Goal: Task Accomplishment & Management: Use online tool/utility

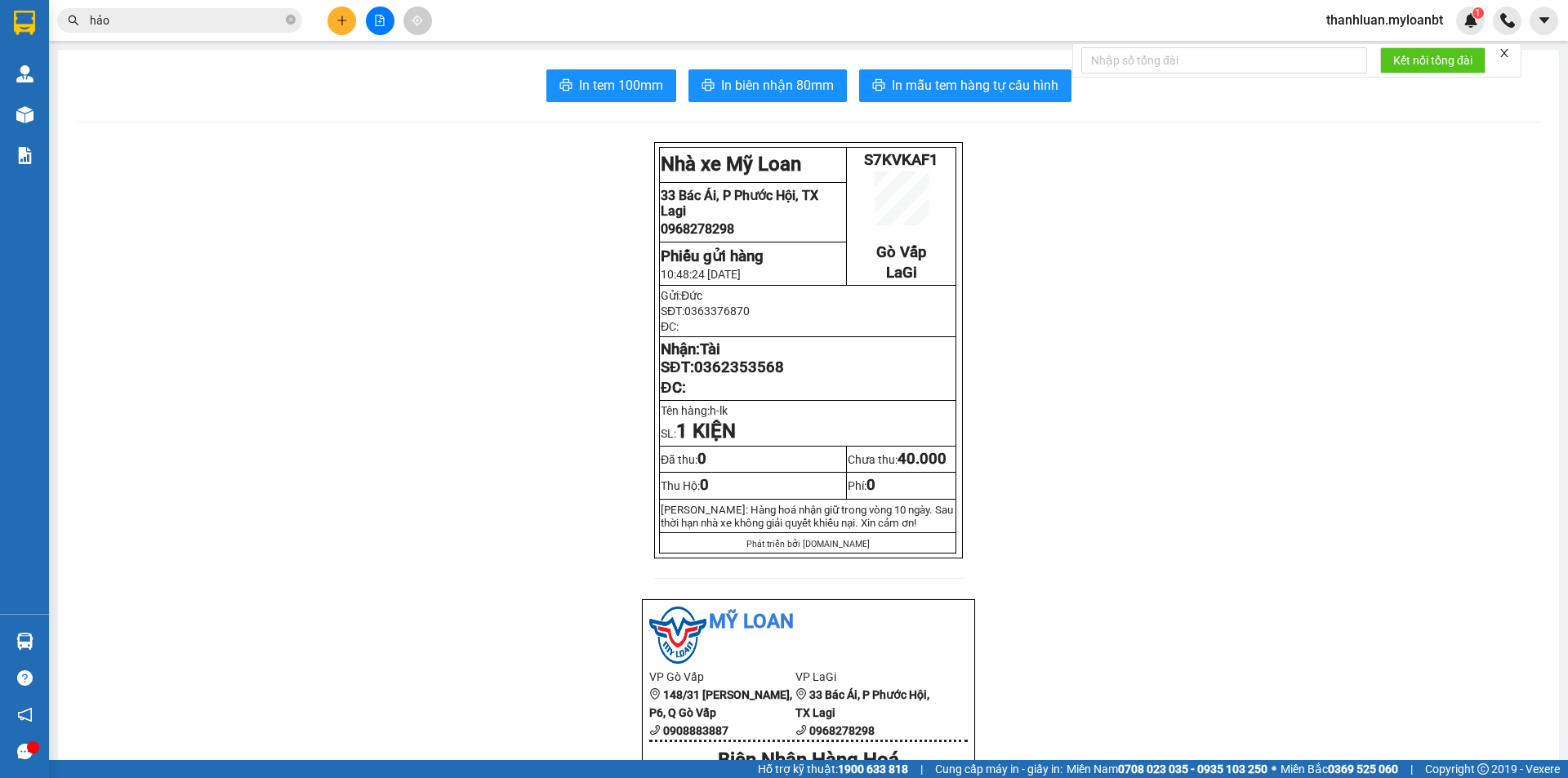
click at [187, 30] on span "hảo" at bounding box center [179, 20] width 245 height 24
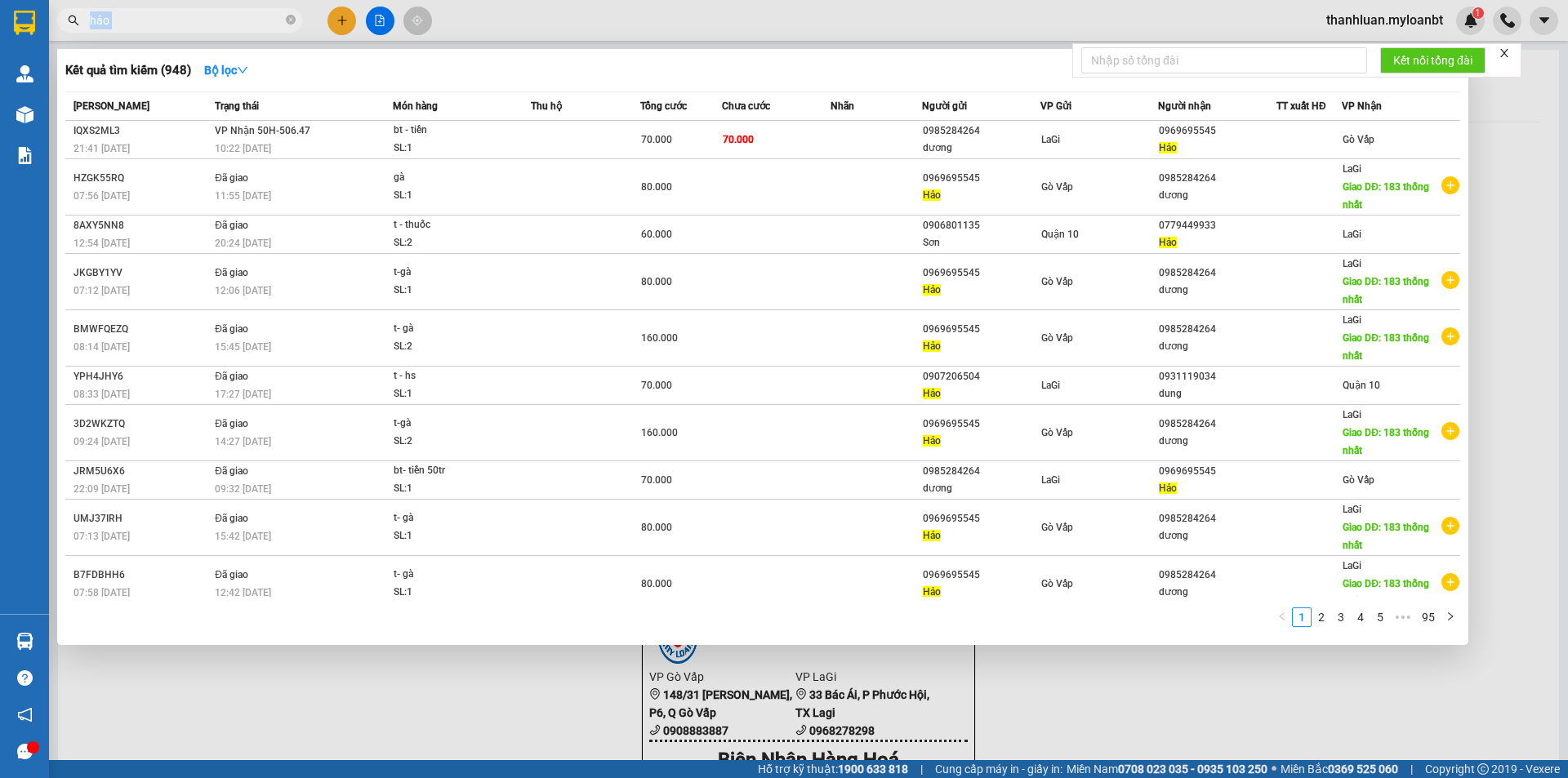
click at [187, 30] on span "hảo" at bounding box center [179, 20] width 245 height 24
click at [133, 15] on input "hảo" at bounding box center [186, 21] width 193 height 18
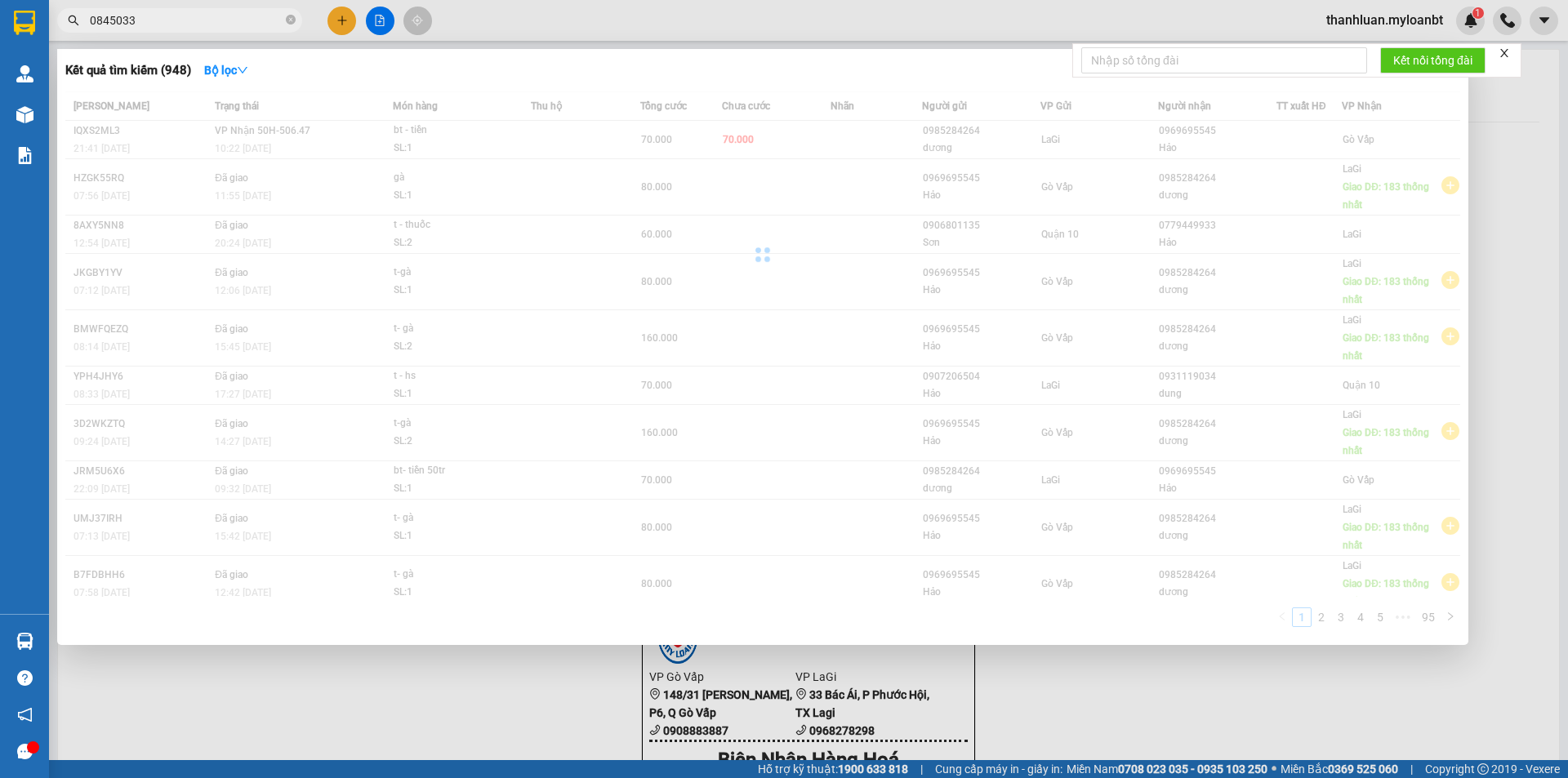
type input "0845033"
click at [584, 18] on div at bounding box center [784, 389] width 1568 height 778
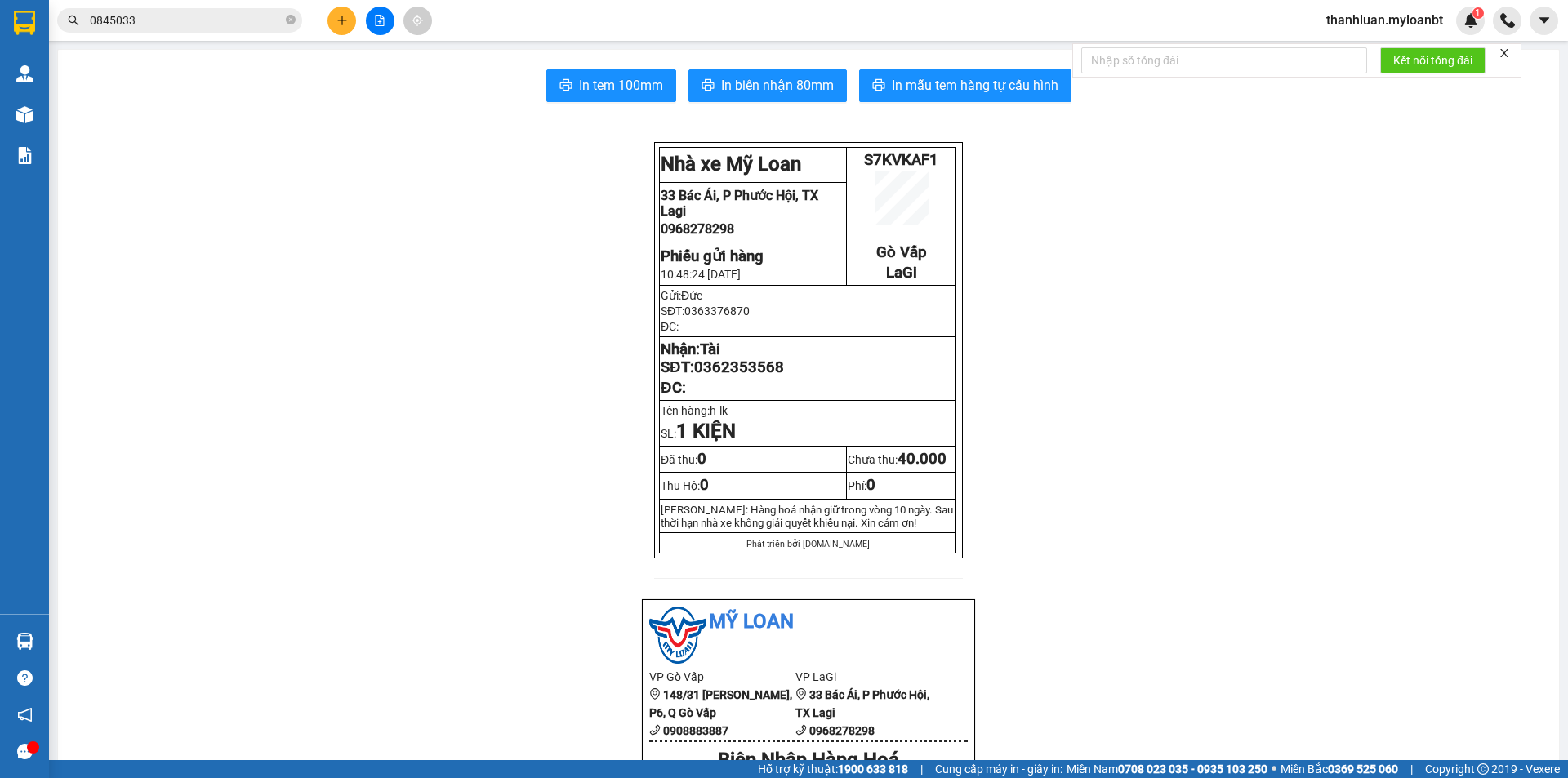
click at [192, 25] on input "0845033" at bounding box center [186, 21] width 193 height 18
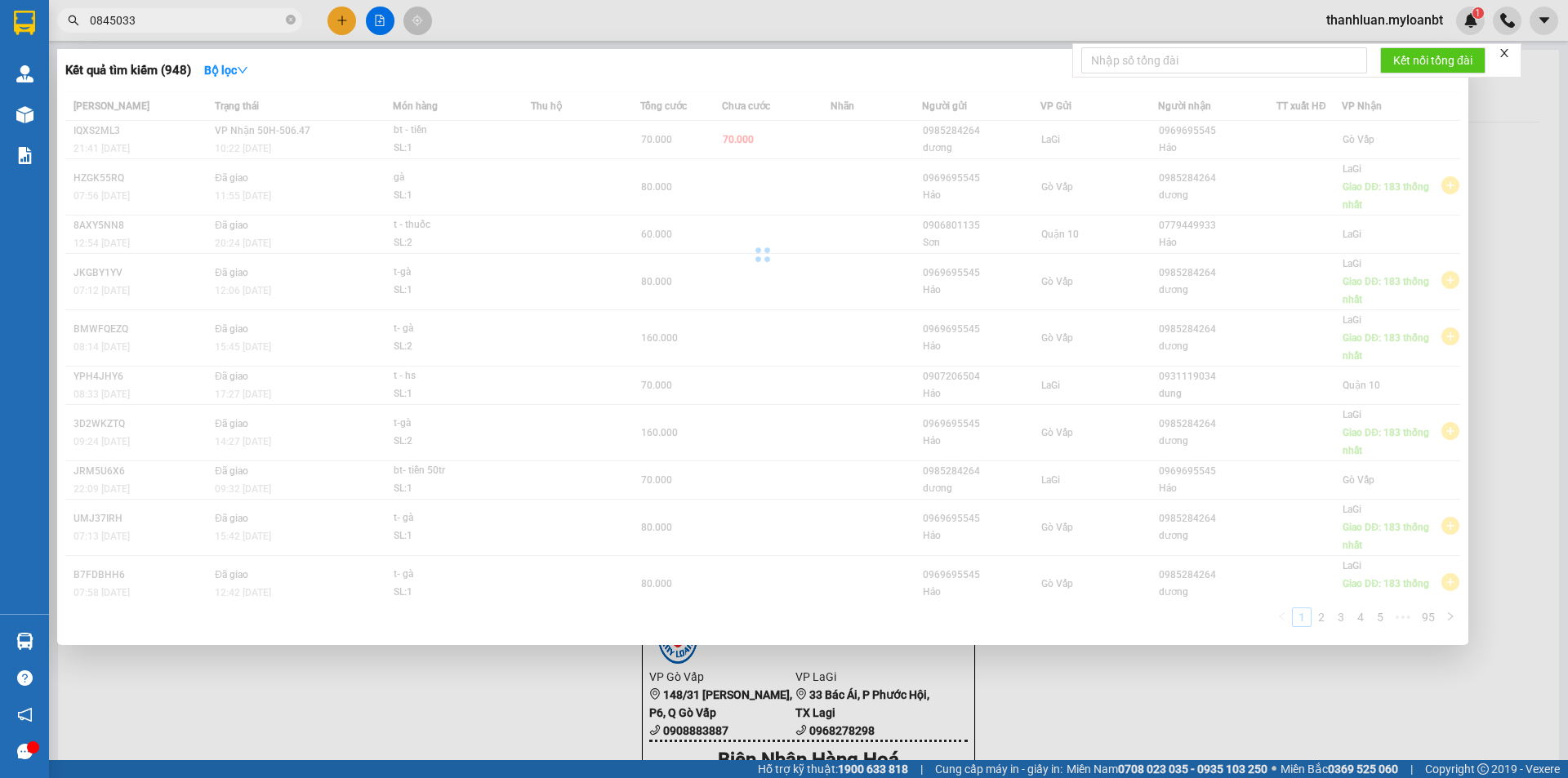
click at [776, 56] on div "Kết quả tìm kiếm ( 948 ) Bộ lọc Mã ĐH Trạng thái Món hàng Thu hộ Tổng cước Chưa…" at bounding box center [761, 346] width 1410 height 596
click at [564, 27] on div at bounding box center [784, 389] width 1568 height 778
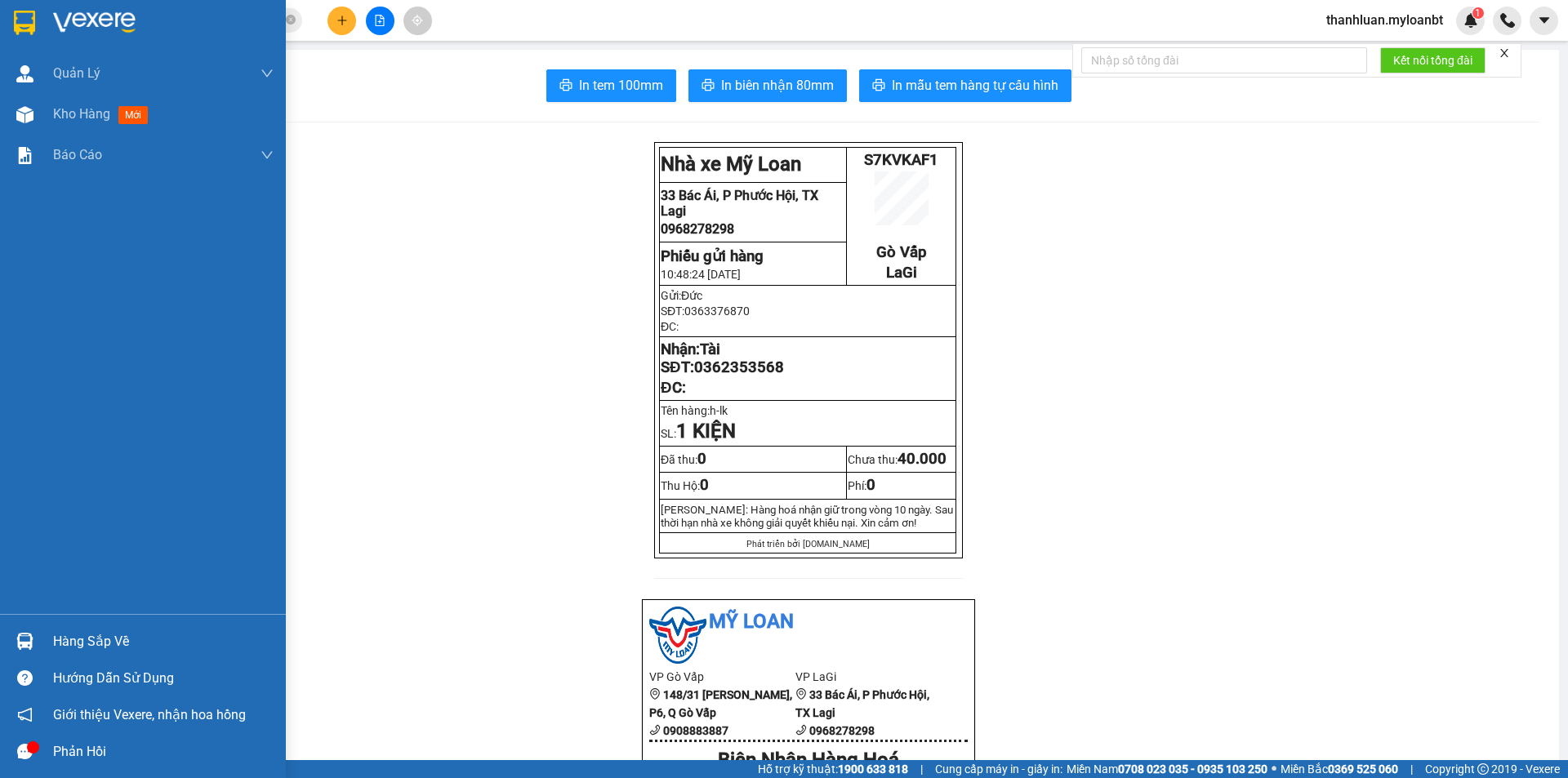
click at [44, 637] on div "Hàng sắp về" at bounding box center [143, 641] width 286 height 37
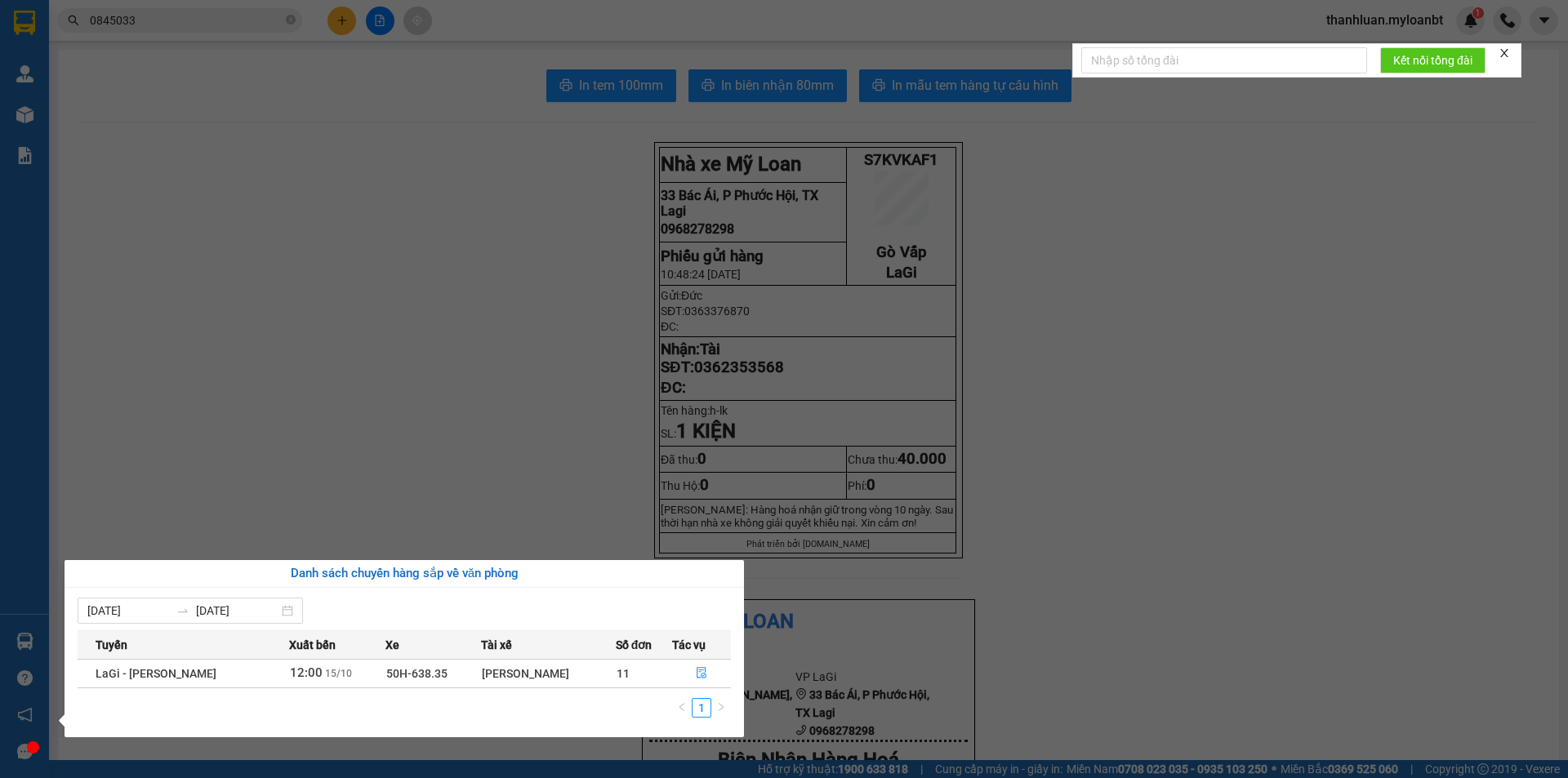
drag, startPoint x: 310, startPoint y: 217, endPoint x: 264, endPoint y: 234, distance: 49.0
click at [311, 218] on section "Kết quả tìm kiếm ( 5 ) Bộ lọc Mã ĐH Trạng thái Món hàng Thu hộ Tổng cước Chưa c…" at bounding box center [784, 389] width 1568 height 778
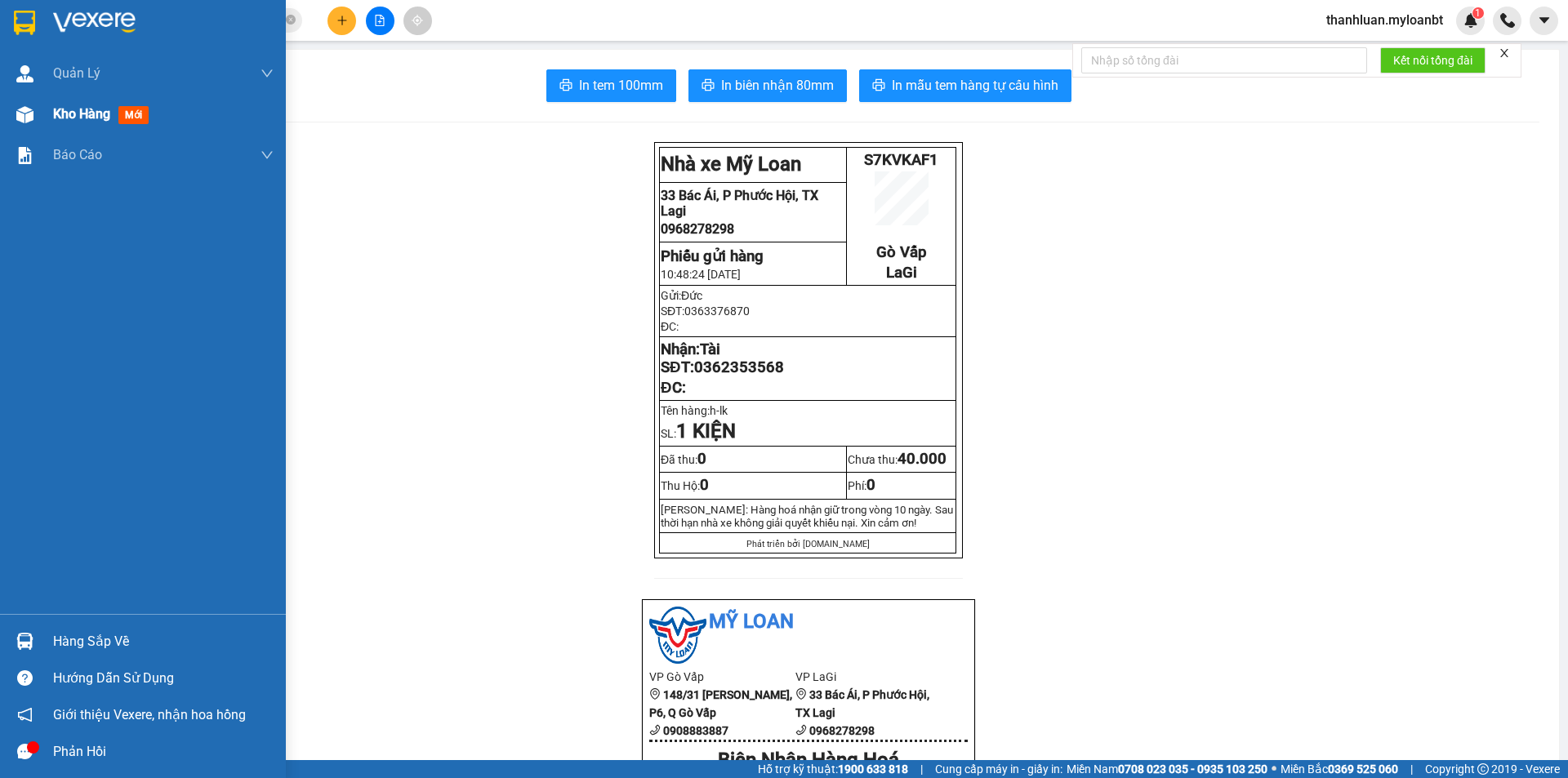
click at [13, 122] on div at bounding box center [24, 114] width 28 height 28
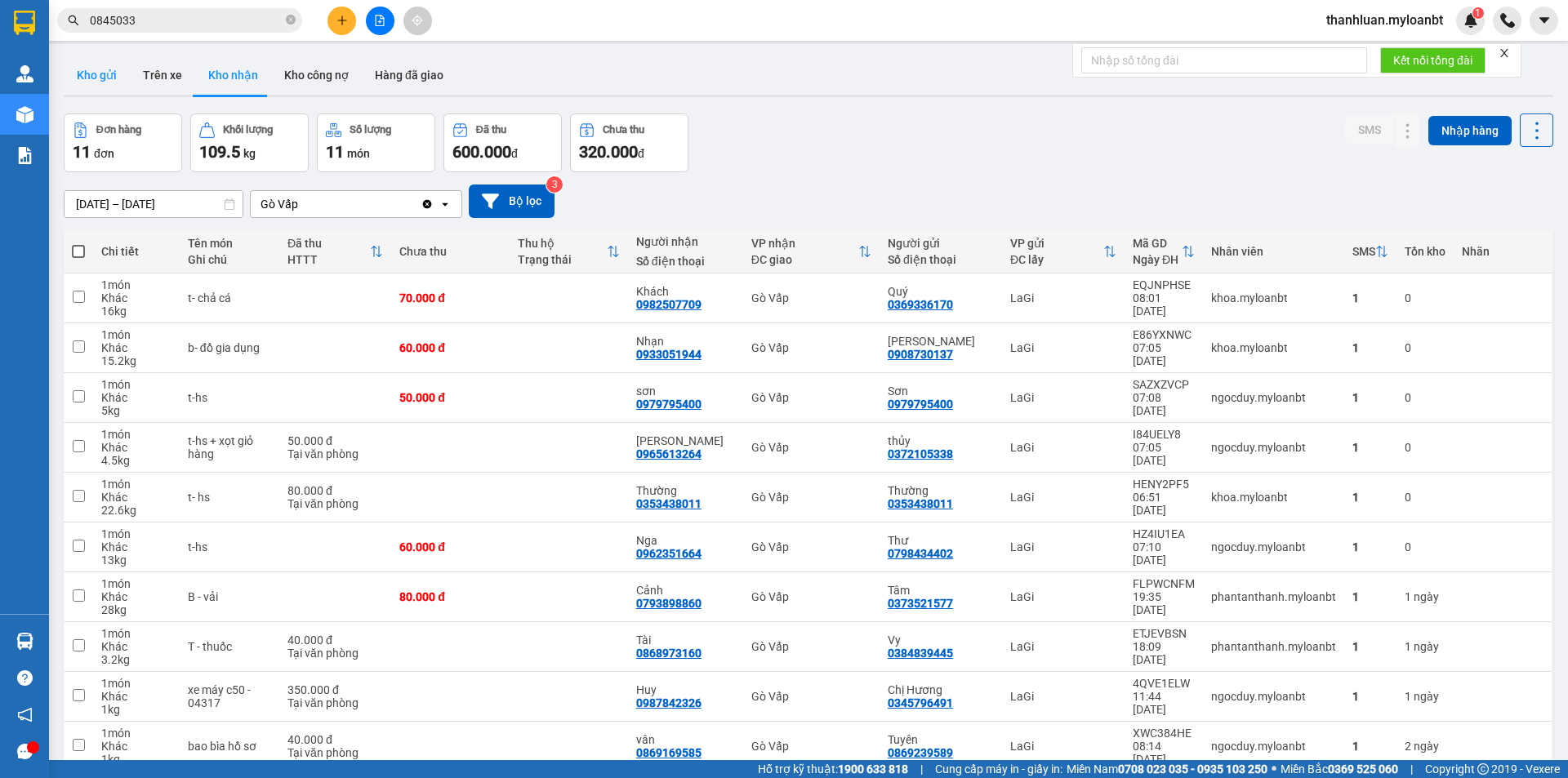
click at [104, 65] on button "Kho gửi" at bounding box center [97, 75] width 67 height 39
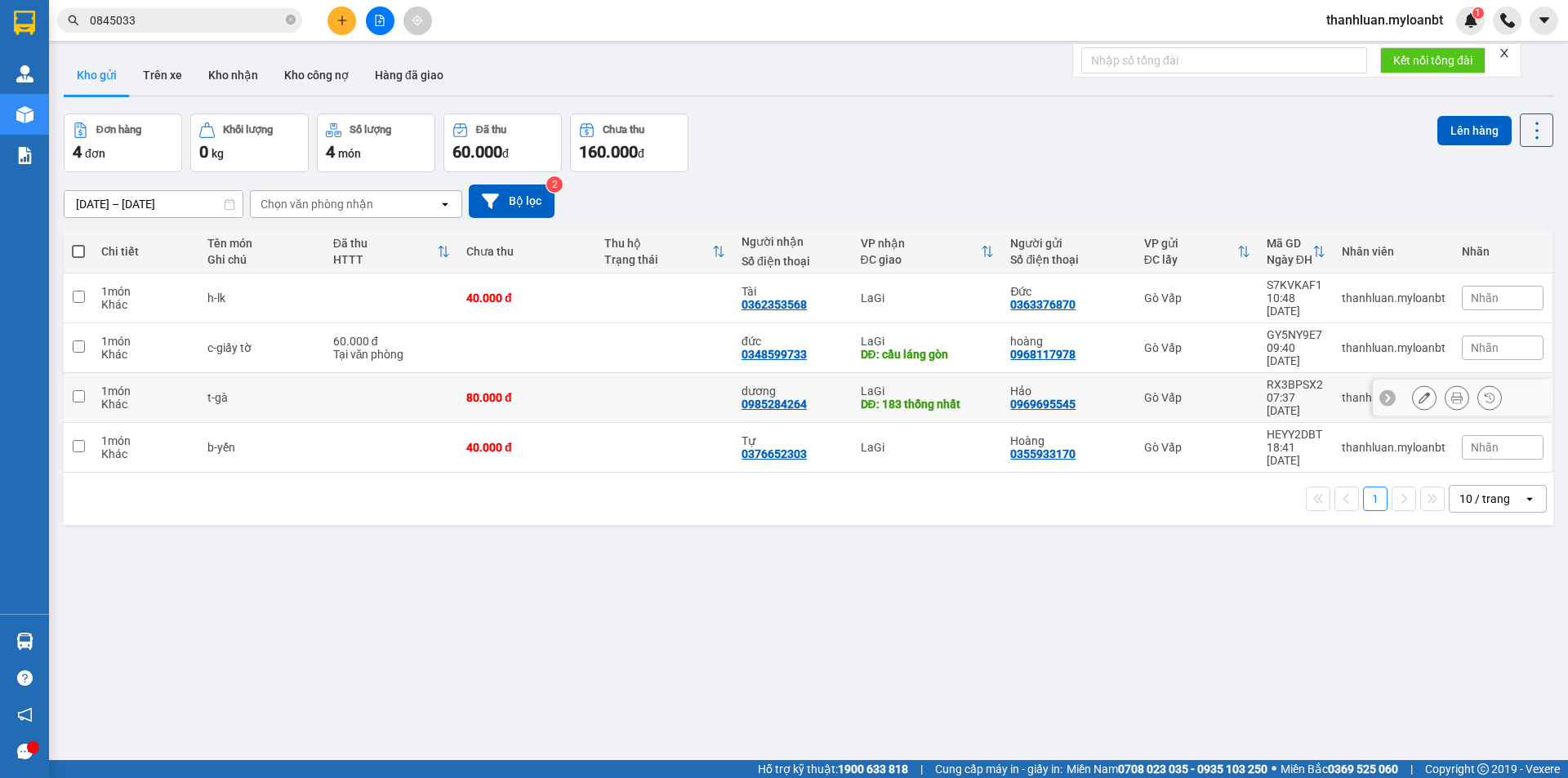
click at [431, 373] on td at bounding box center [392, 397] width 133 height 50
checkbox input "true"
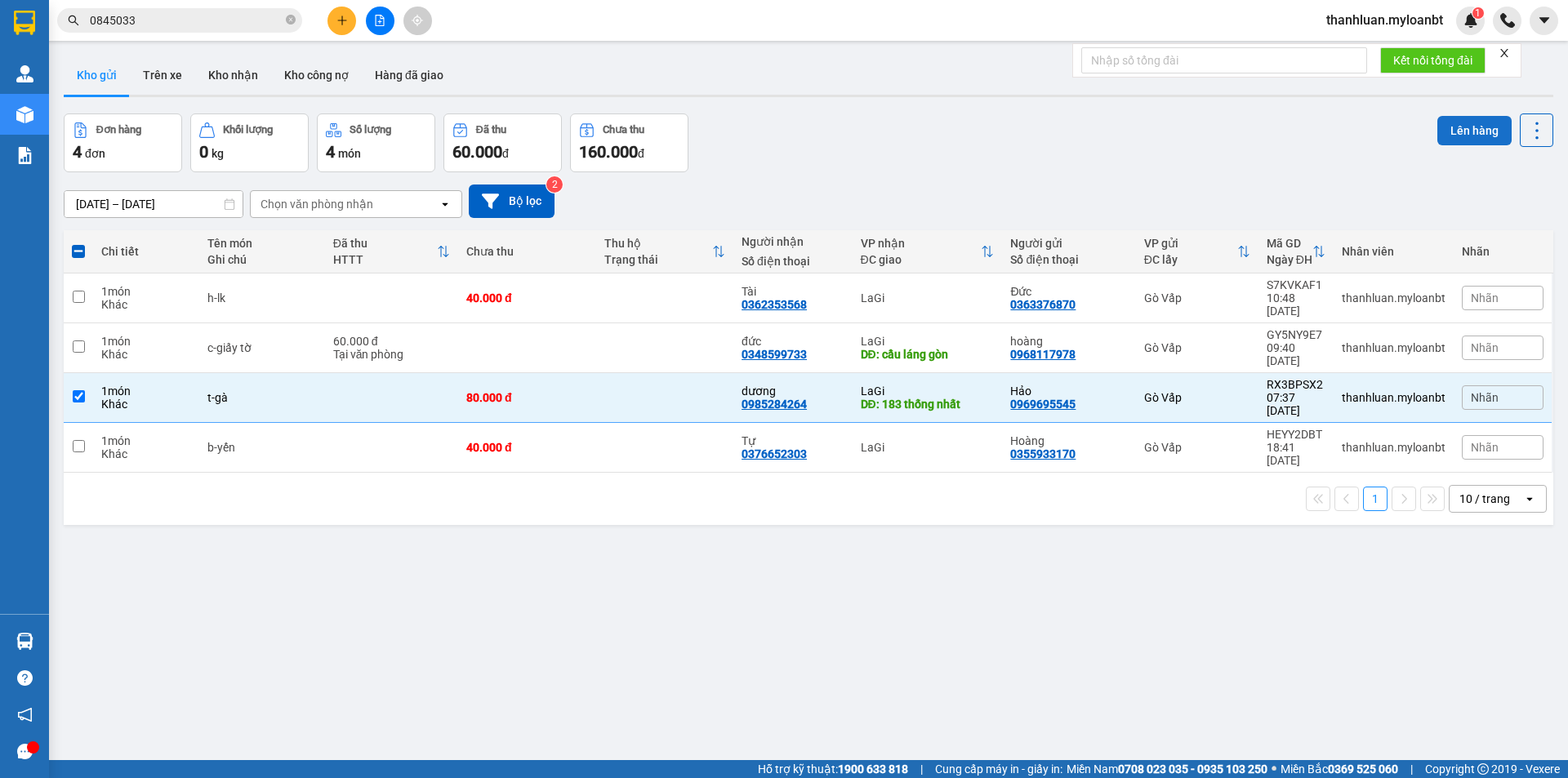
click at [1470, 135] on button "Lên hàng" at bounding box center [1474, 130] width 74 height 29
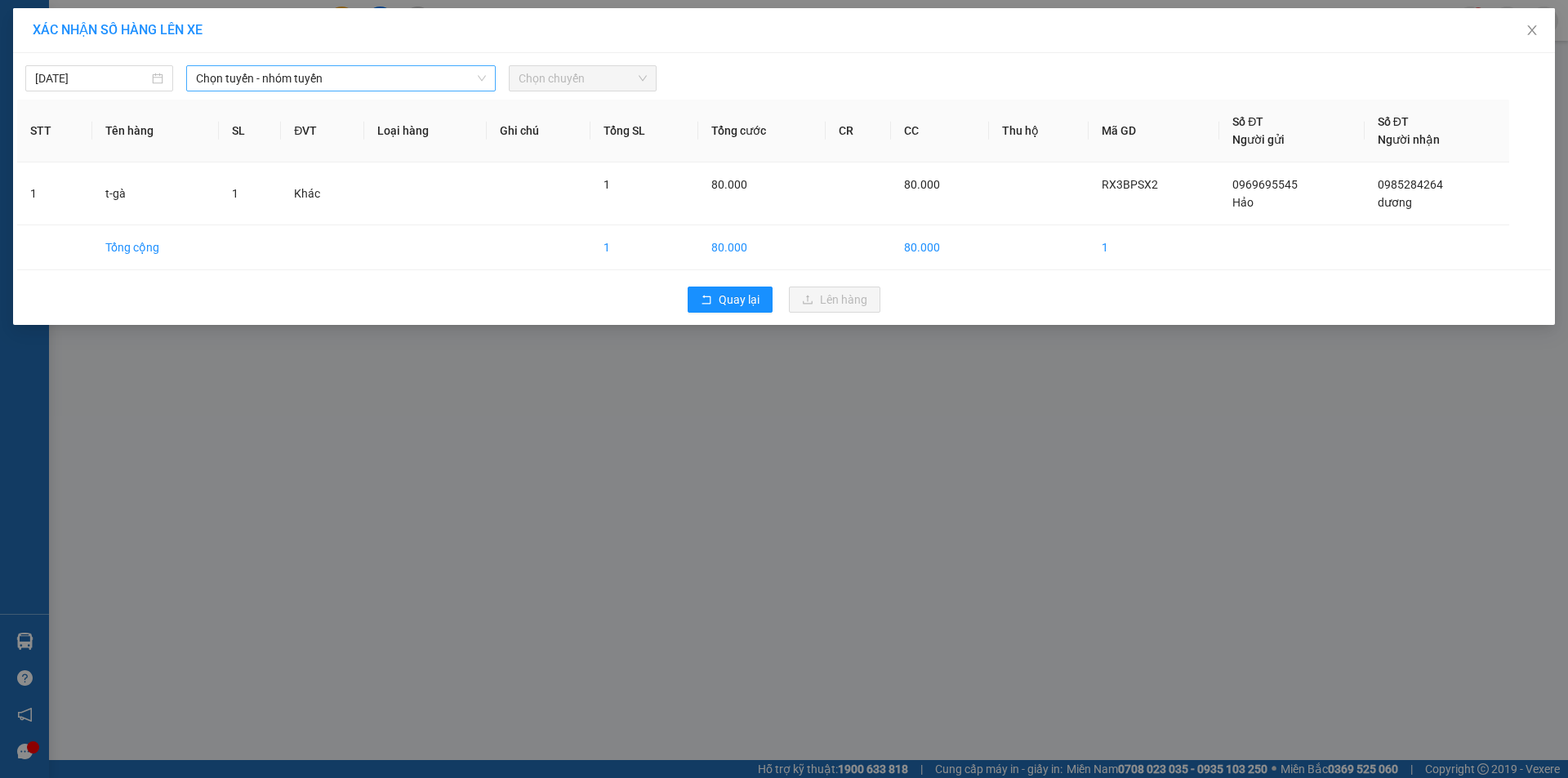
click at [403, 88] on span "Chọn tuyến - nhóm tuyến" at bounding box center [341, 78] width 290 height 24
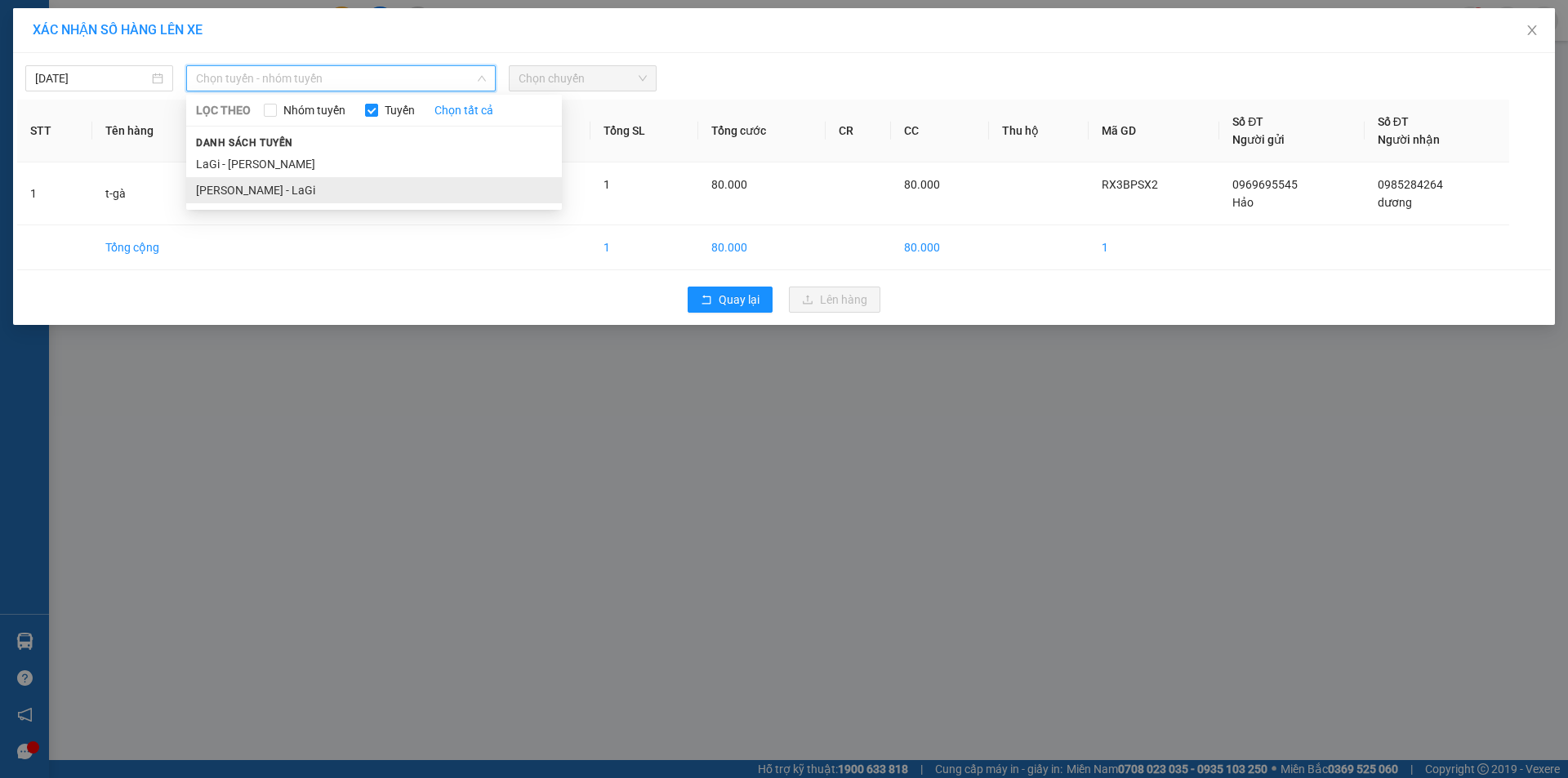
click at [372, 186] on li "[PERSON_NAME] - LaGi" at bounding box center [374, 190] width 376 height 26
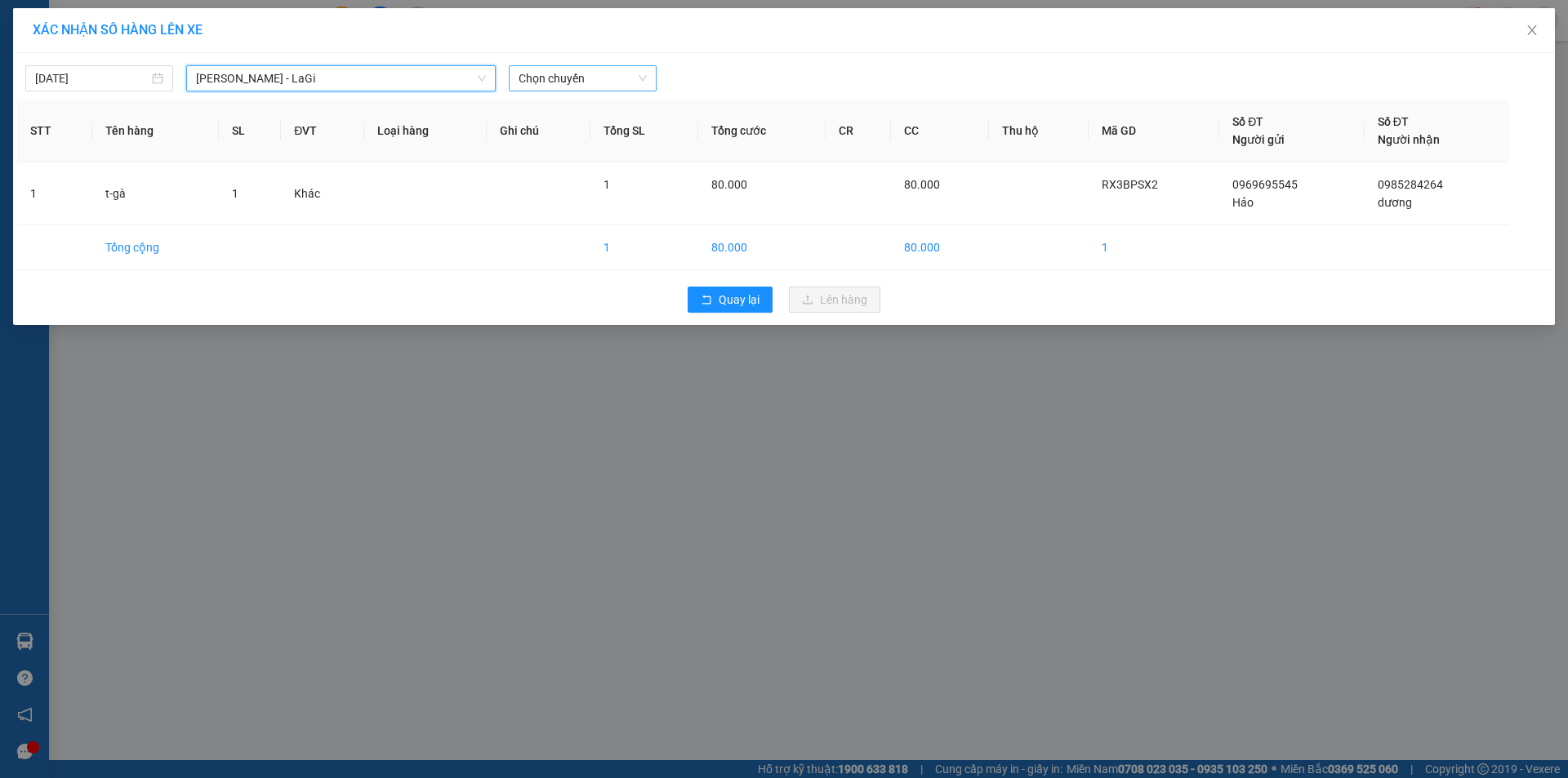
click at [608, 80] on span "Chọn chuyến" at bounding box center [582, 78] width 128 height 24
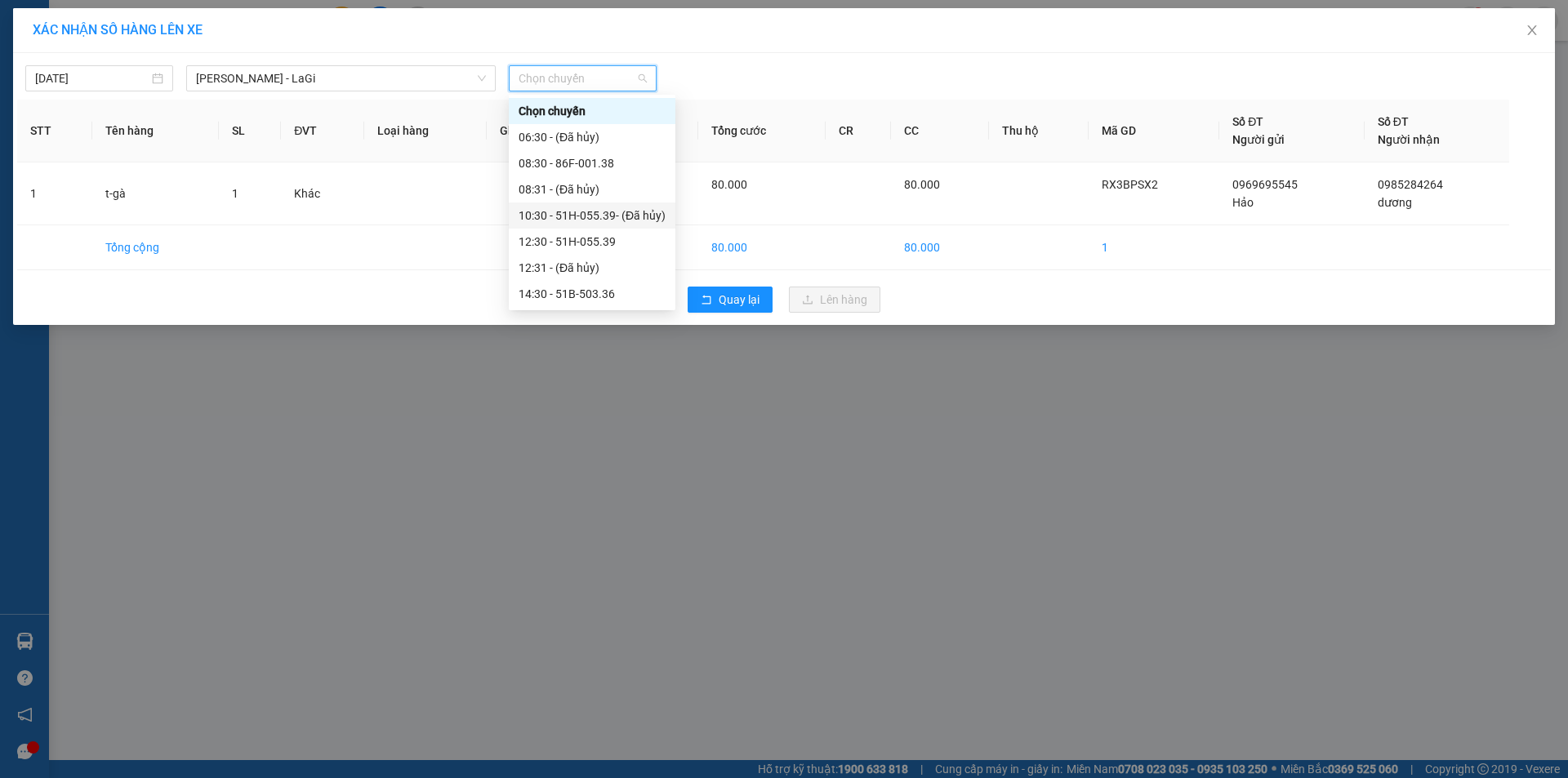
scroll to position [81, 0]
click at [634, 150] on div "12:30 - 51H-055.39" at bounding box center [592, 160] width 166 height 26
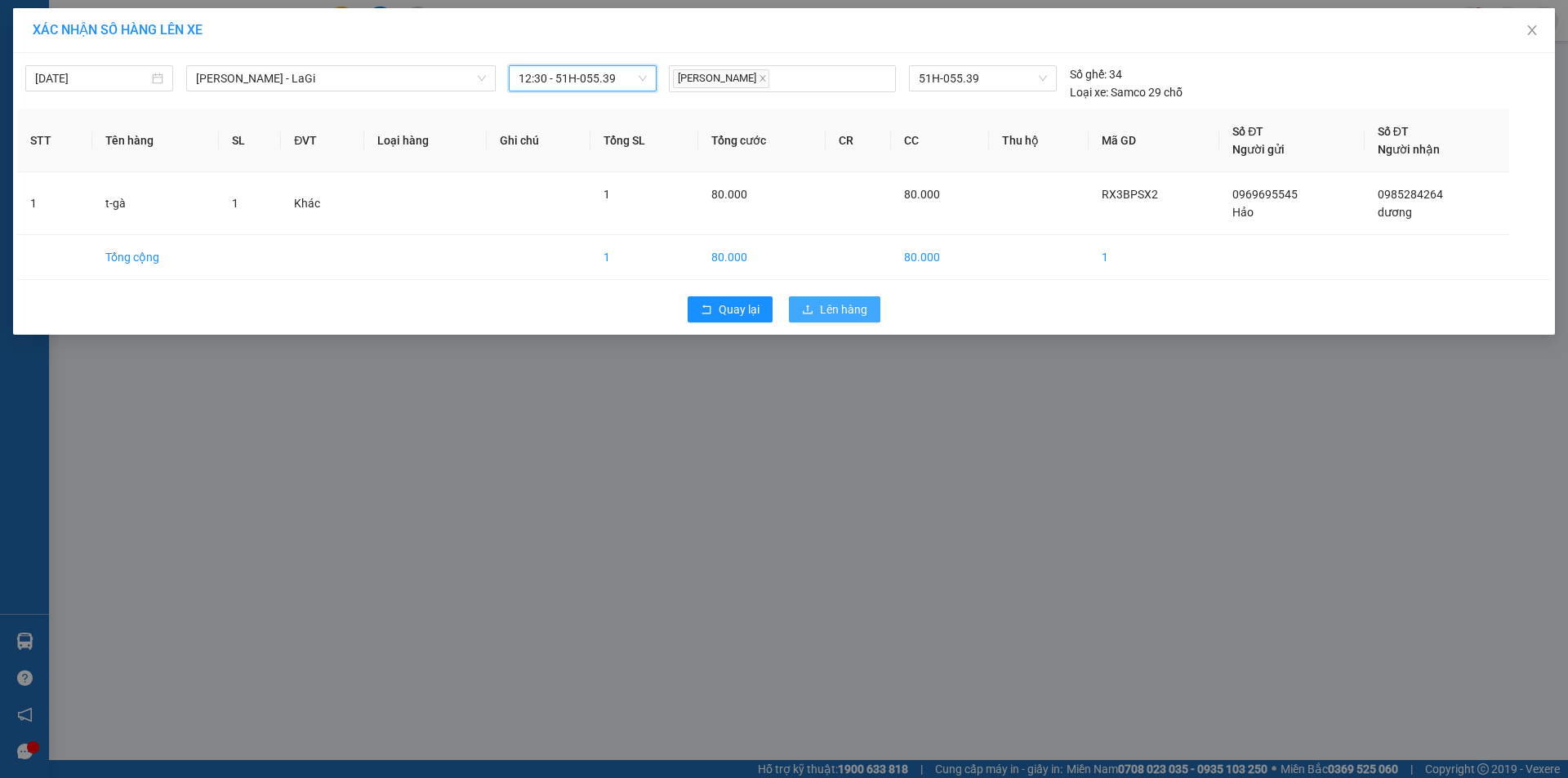
click at [820, 297] on button "Lên hàng" at bounding box center [834, 309] width 91 height 26
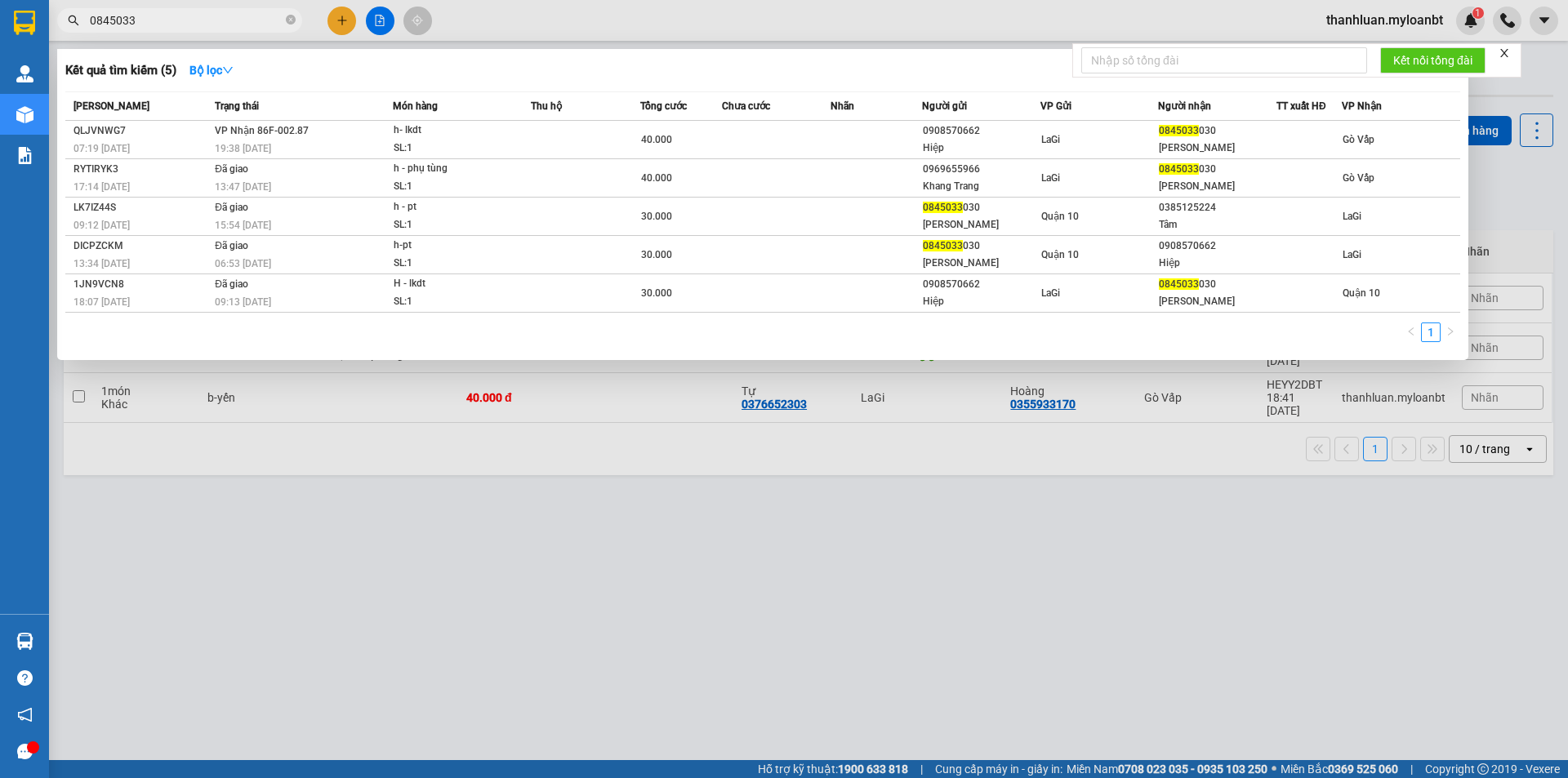
click at [211, 18] on input "0845033" at bounding box center [186, 21] width 193 height 18
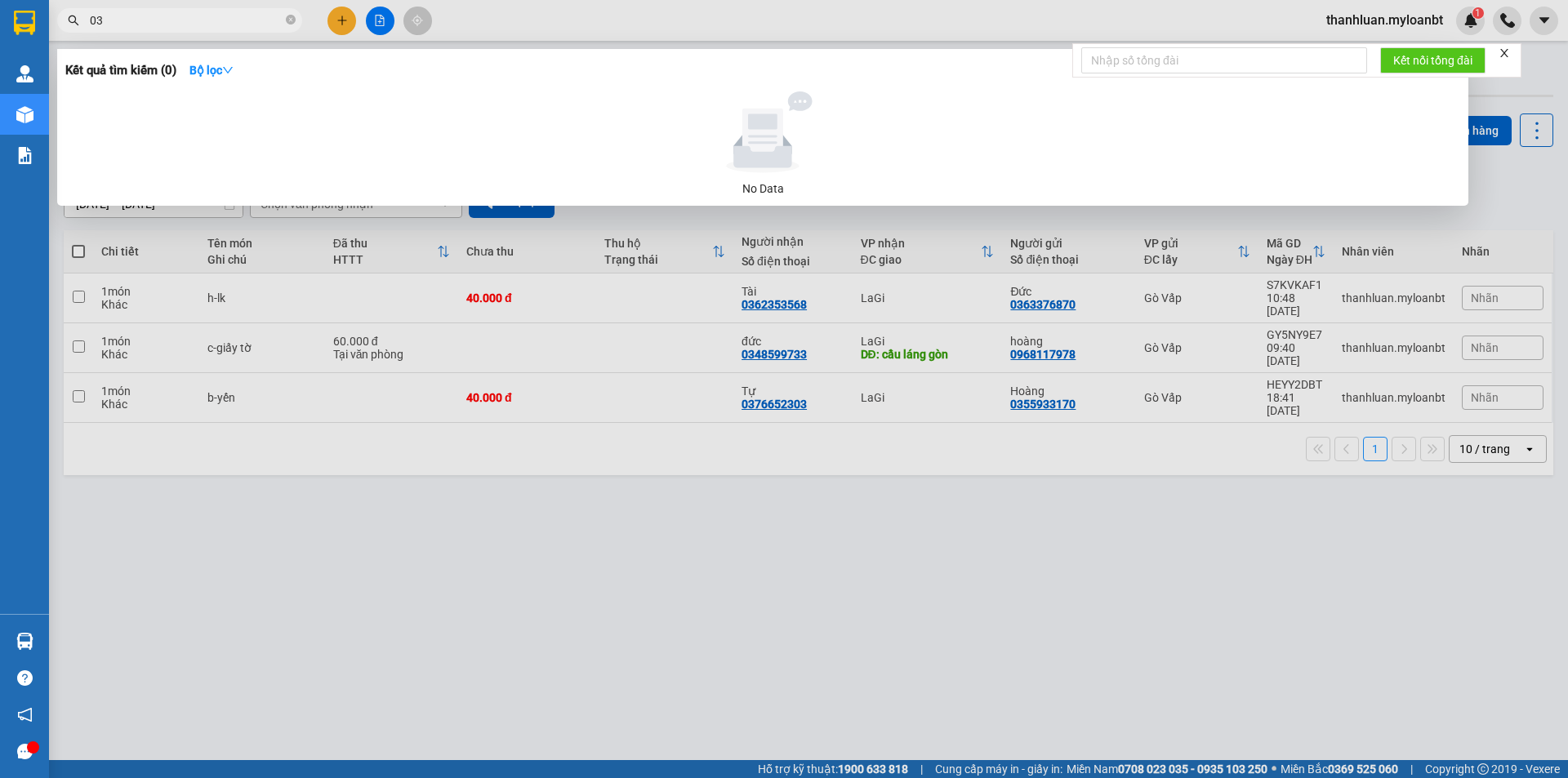
type input "0"
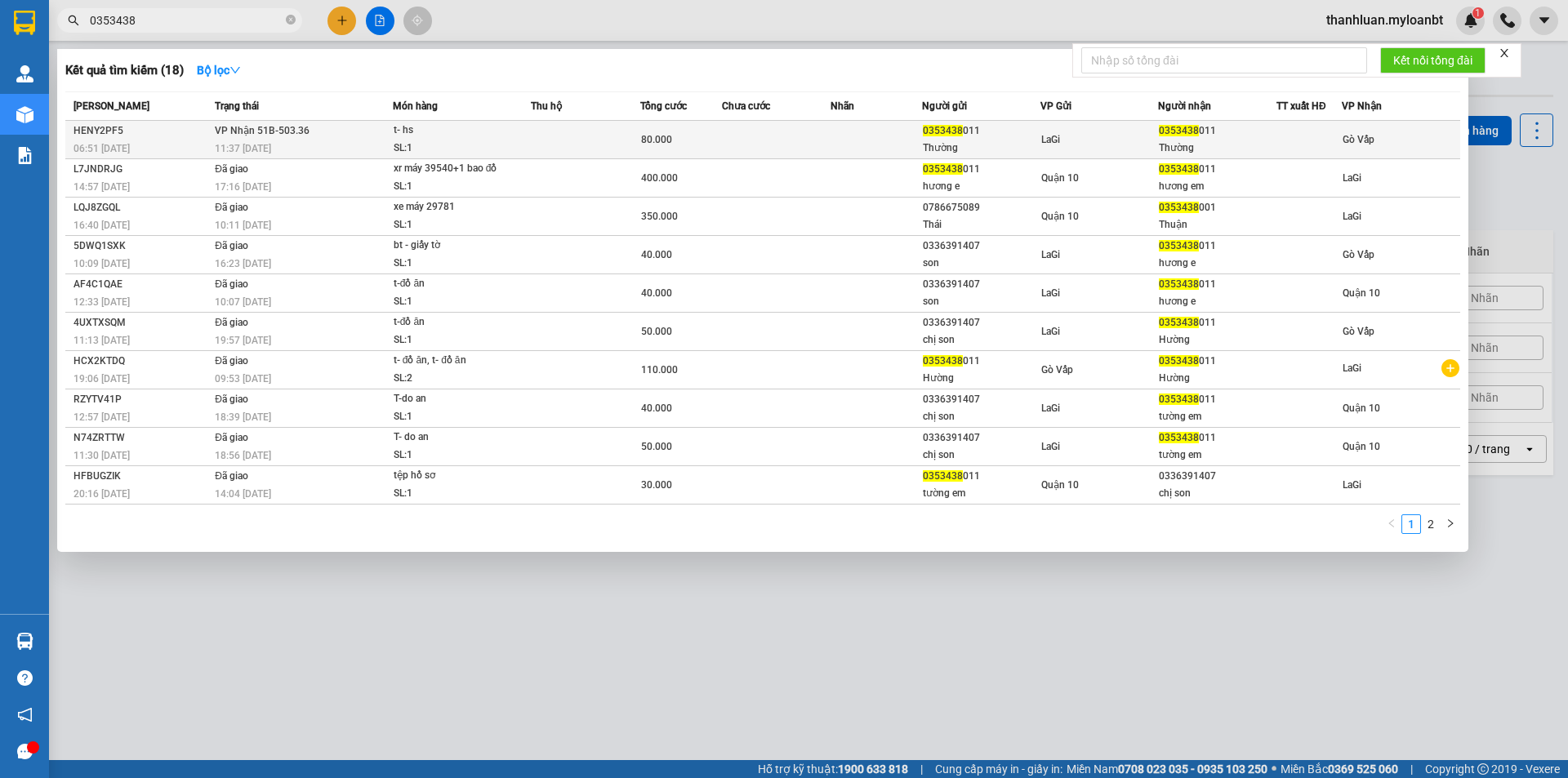
type input "0353438"
click at [687, 135] on div "80.000" at bounding box center [681, 139] width 80 height 18
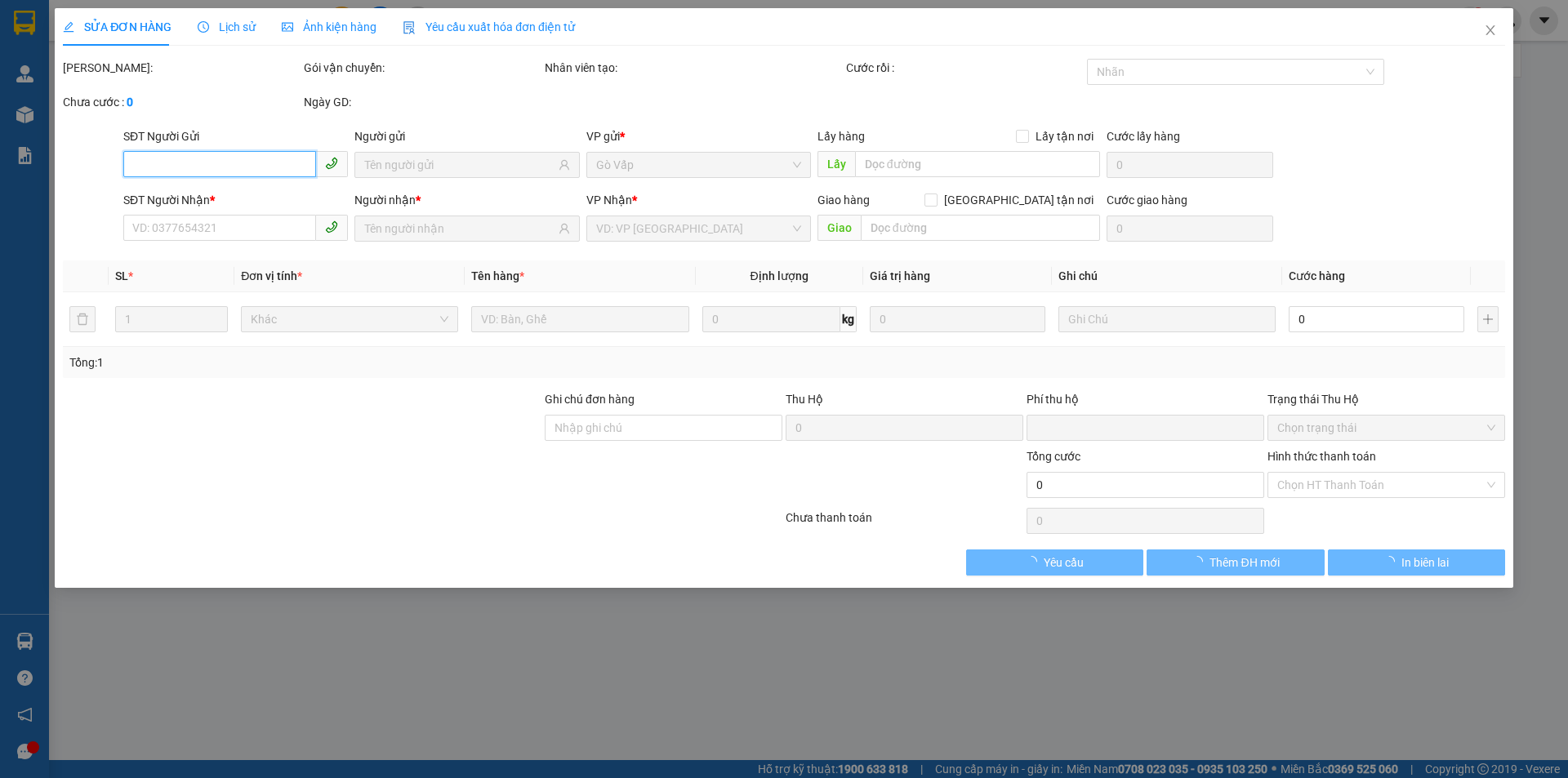
type input "0353438011"
type input "Thường"
type input "0353438011"
type input "Thường"
type input "0"
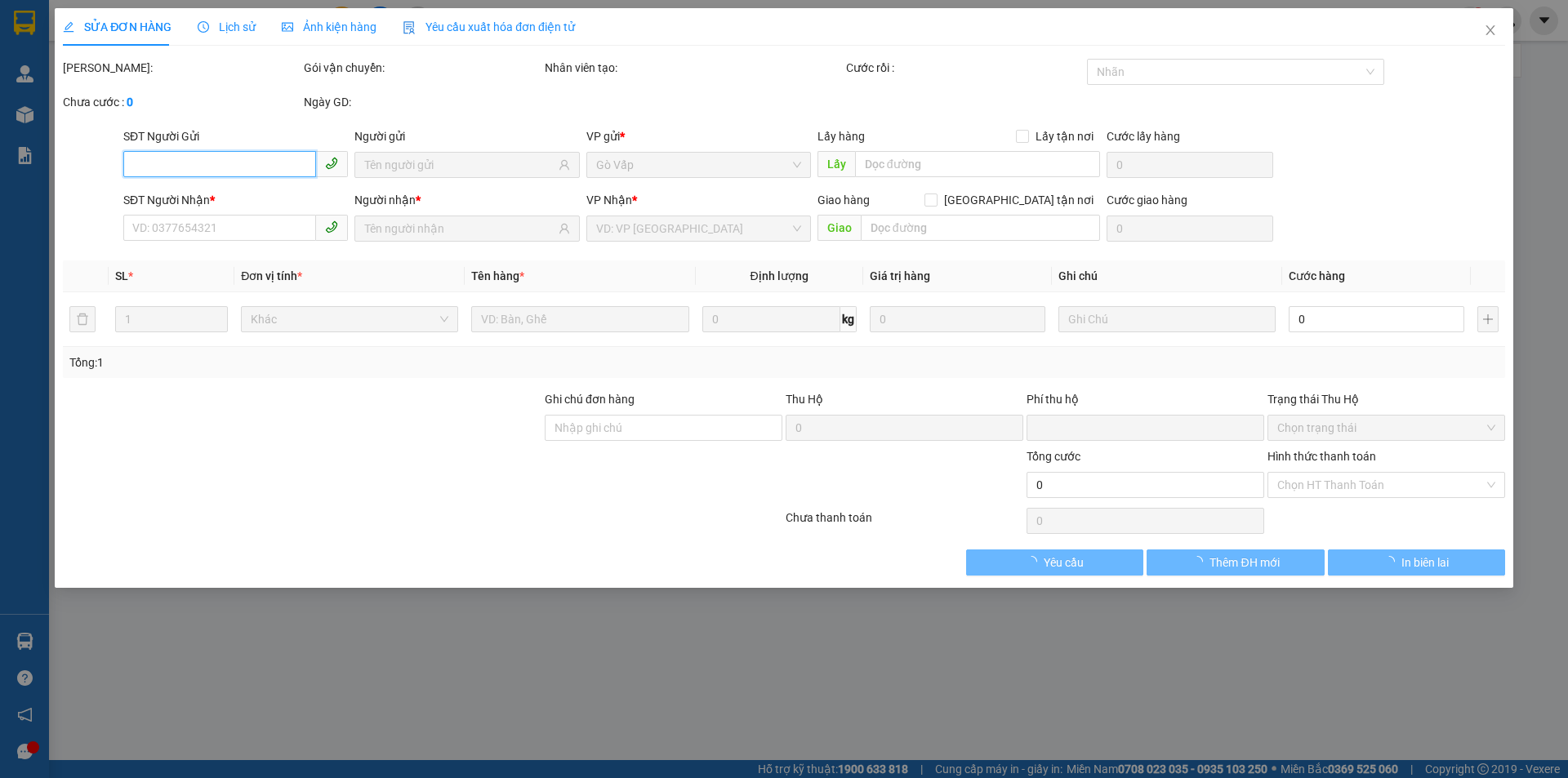
type input "80.000"
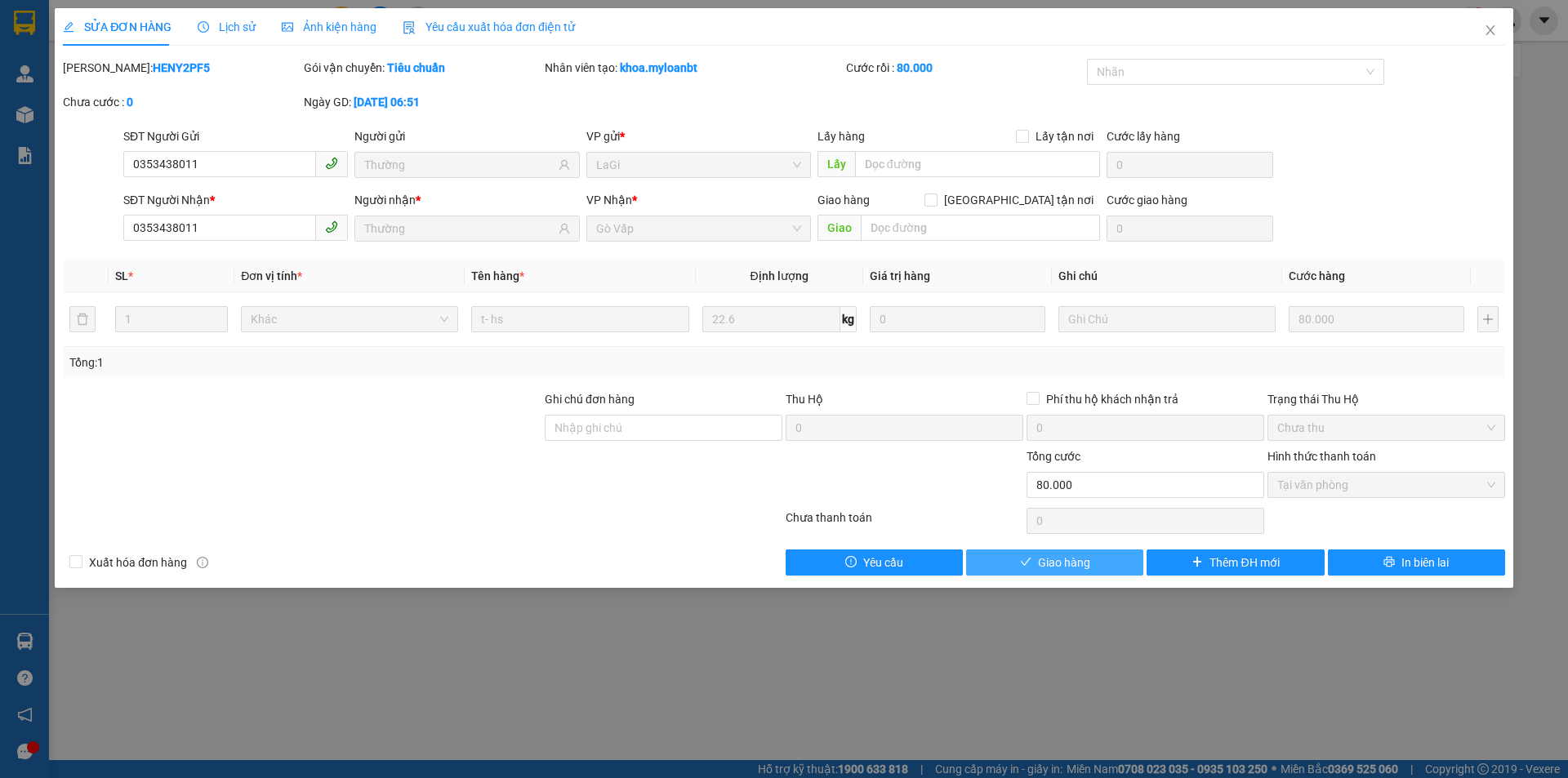
click at [1031, 564] on icon "check" at bounding box center [1026, 562] width 12 height 12
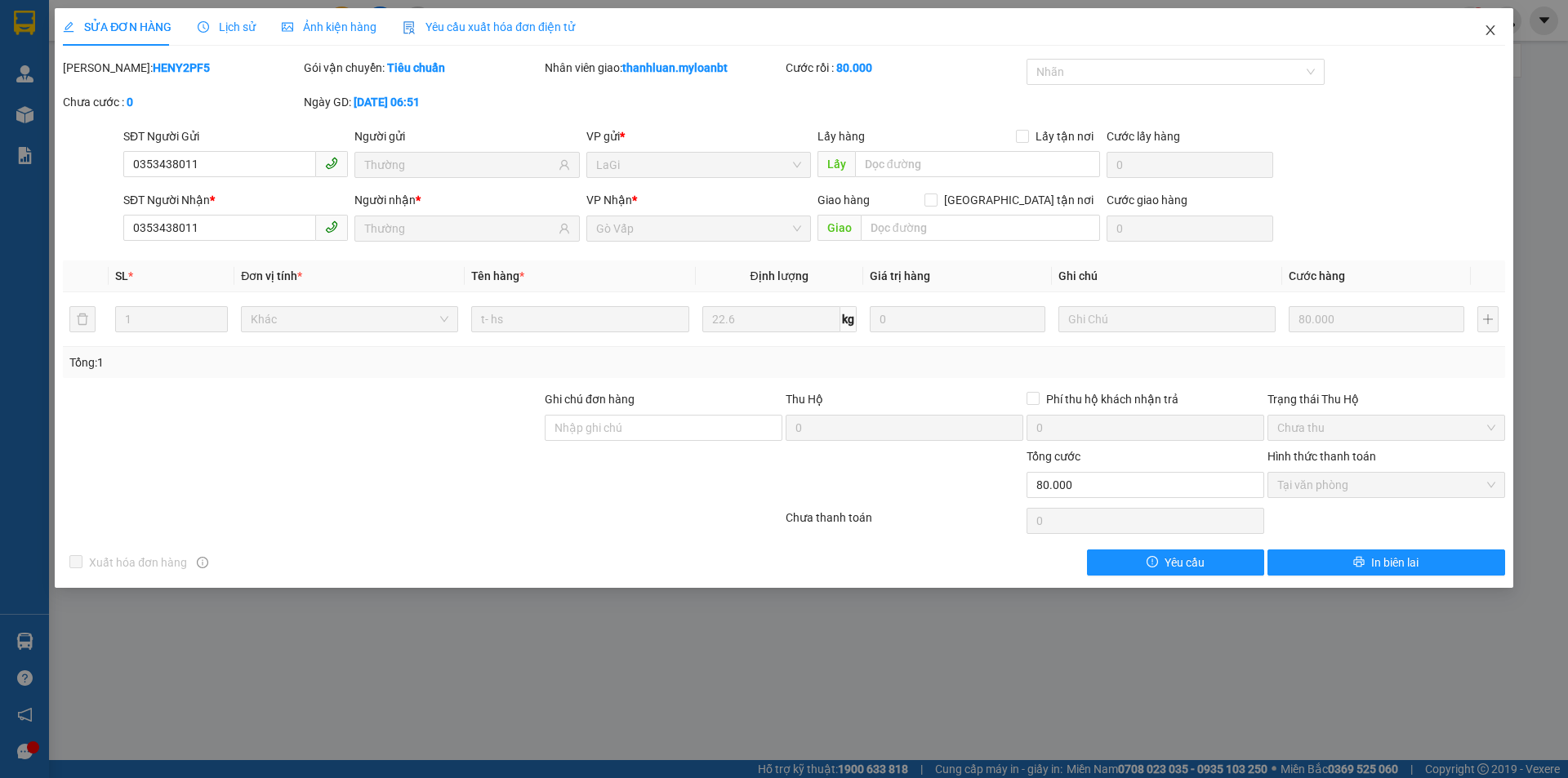
click at [1480, 21] on span "Close" at bounding box center [1490, 30] width 46 height 46
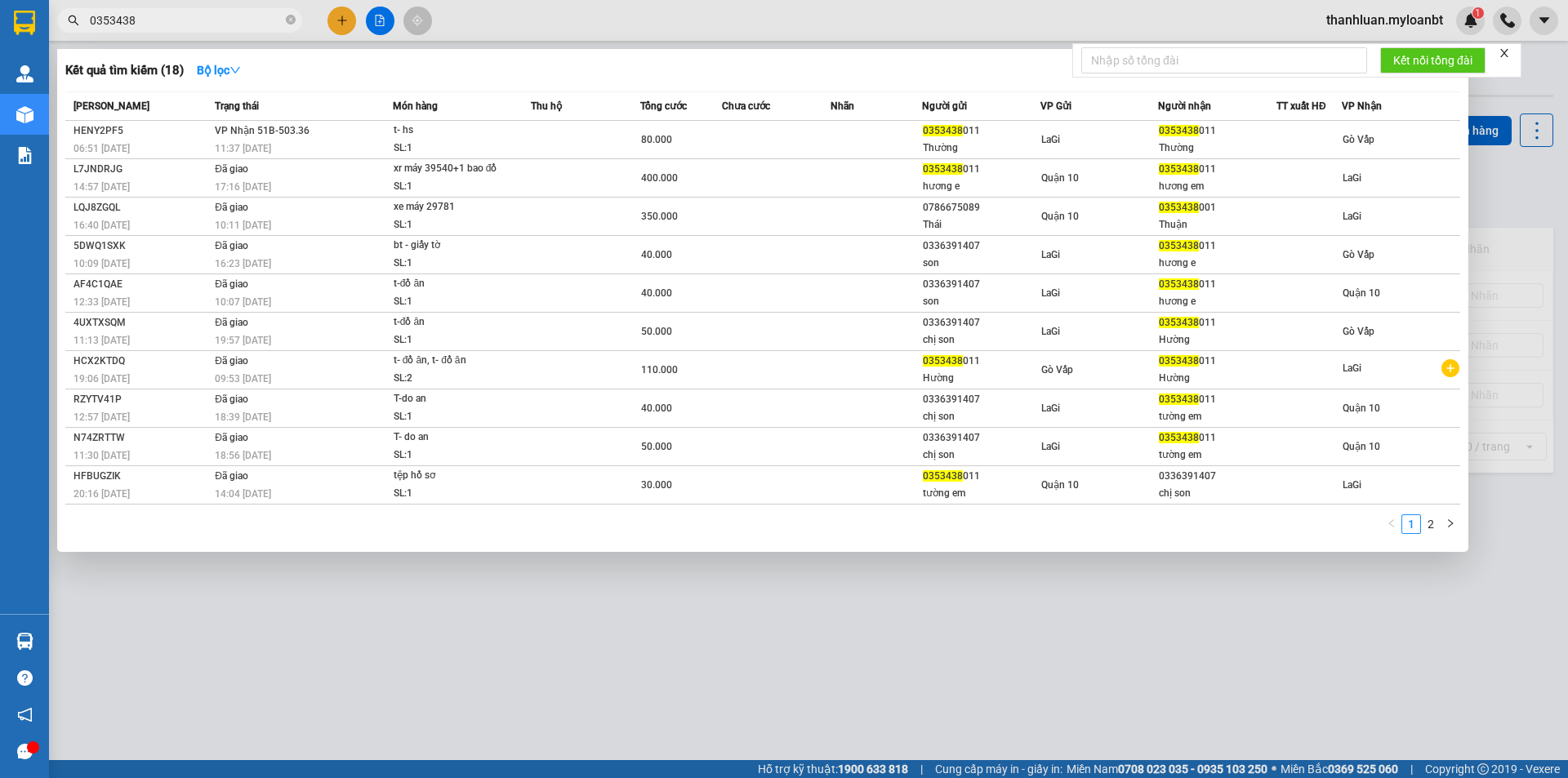
click at [214, 27] on input "0353438" at bounding box center [186, 21] width 193 height 18
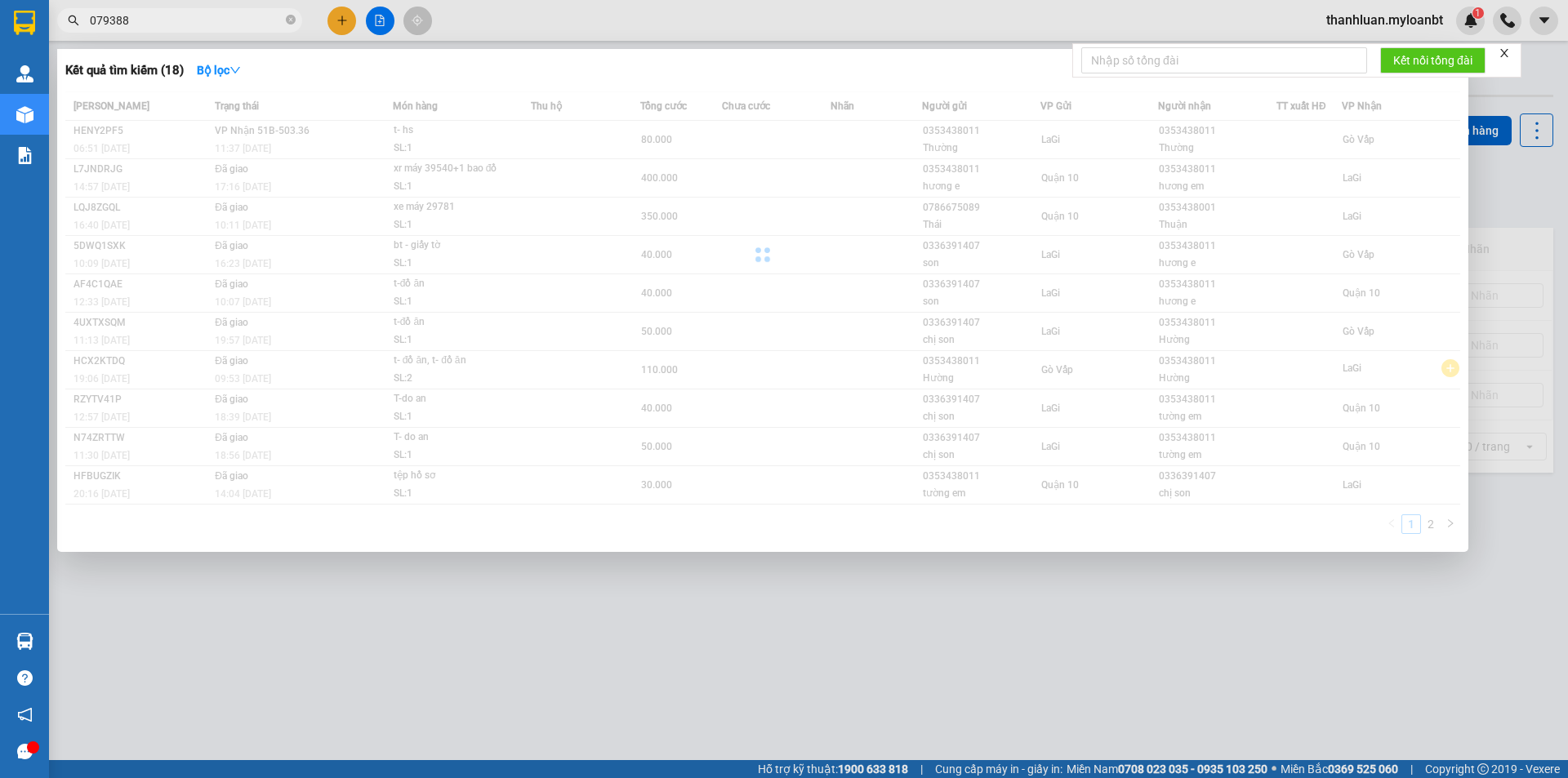
type input "079388"
click at [551, 29] on div at bounding box center [784, 389] width 1568 height 778
click at [213, 27] on input "079388" at bounding box center [186, 21] width 193 height 18
click at [494, 18] on div at bounding box center [784, 389] width 1568 height 778
click at [216, 22] on input "079388" at bounding box center [186, 21] width 193 height 18
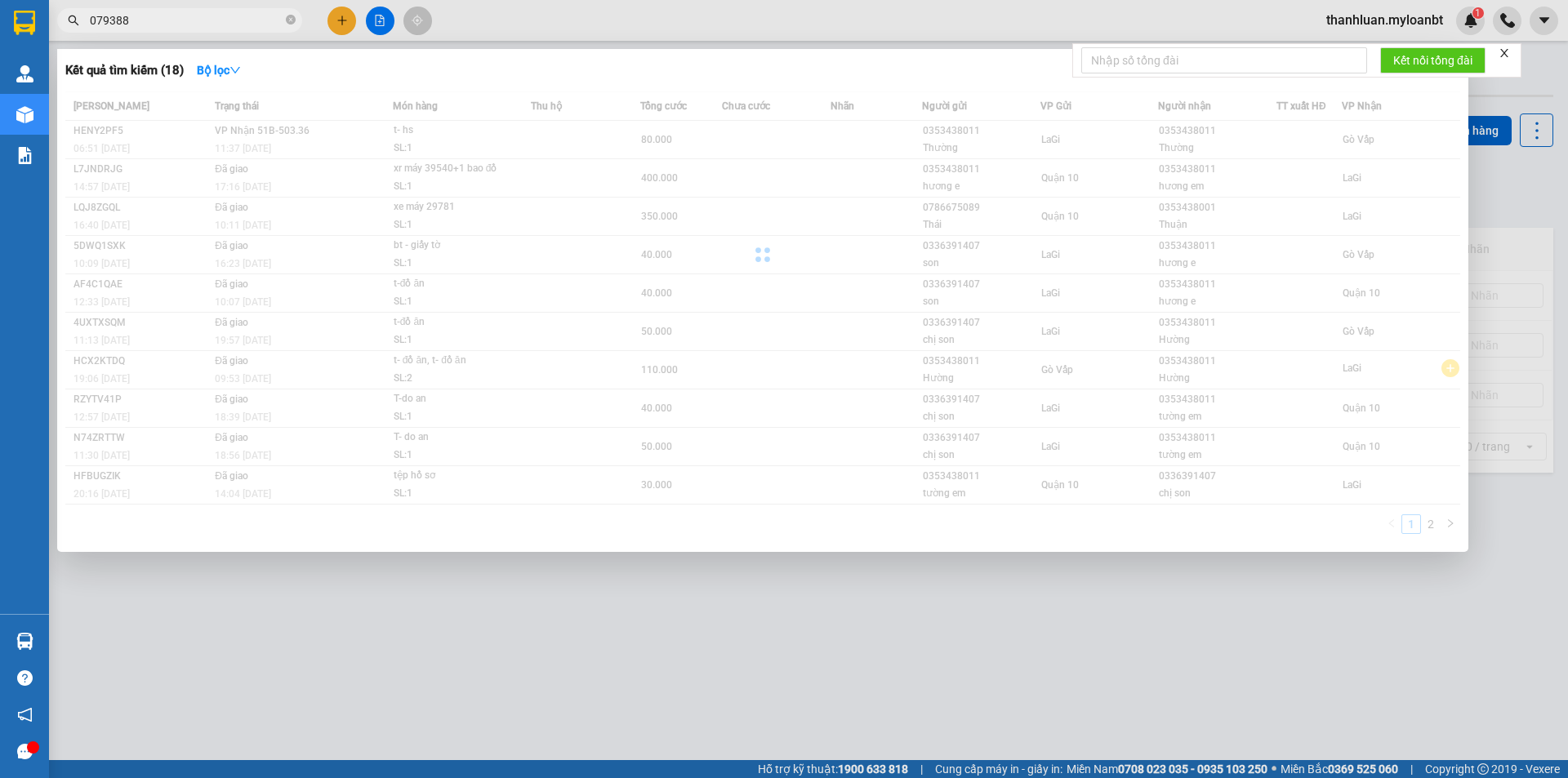
click at [499, 19] on div at bounding box center [784, 389] width 1568 height 778
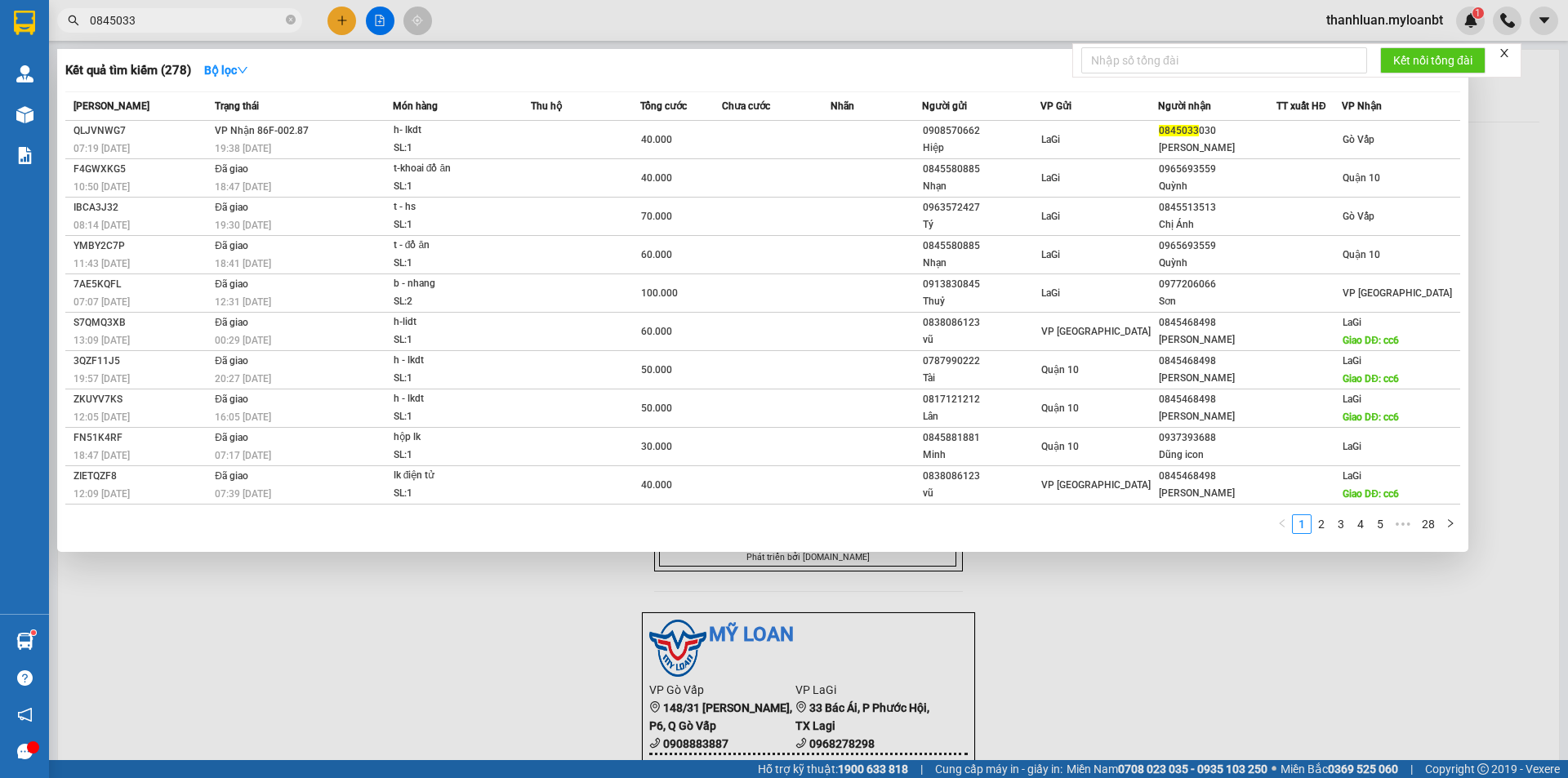
click at [492, 118] on th "Món hàng" at bounding box center [461, 106] width 138 height 28
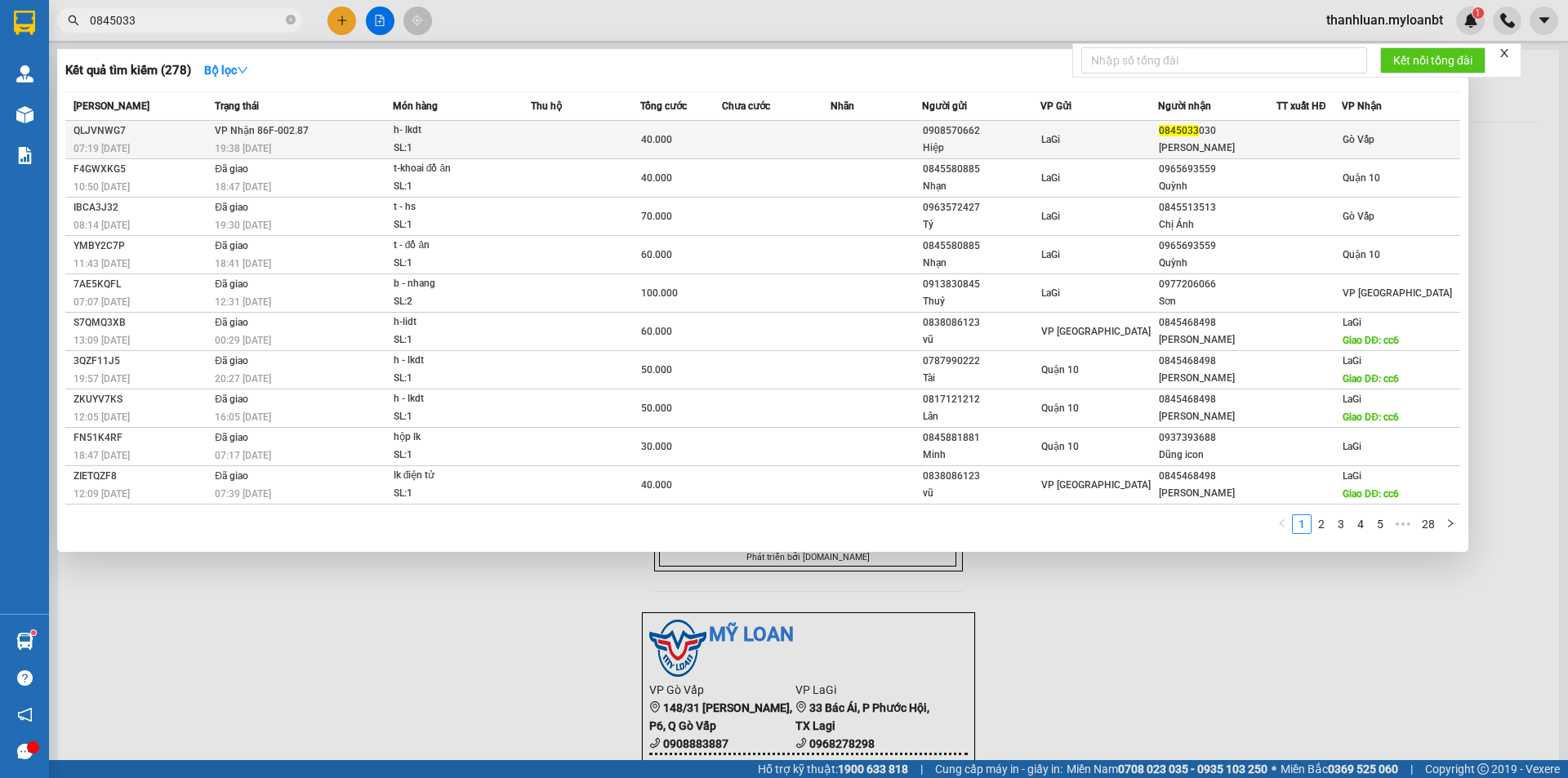
click at [491, 128] on div "h- lkdt" at bounding box center [454, 130] width 122 height 18
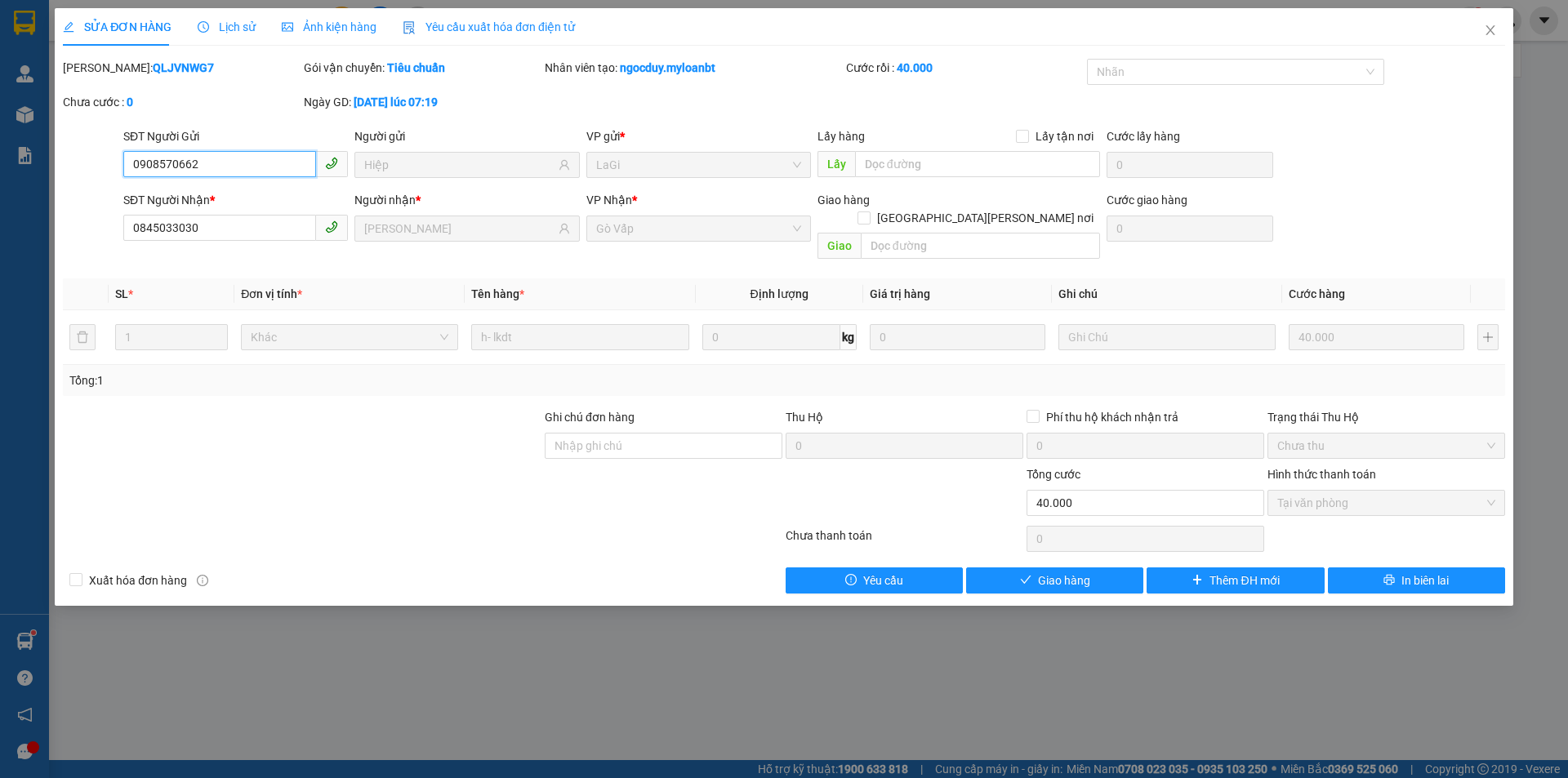
type input "0908570662"
type input "Hiệp"
type input "0845033030"
type input "[PERSON_NAME]"
type input "0"
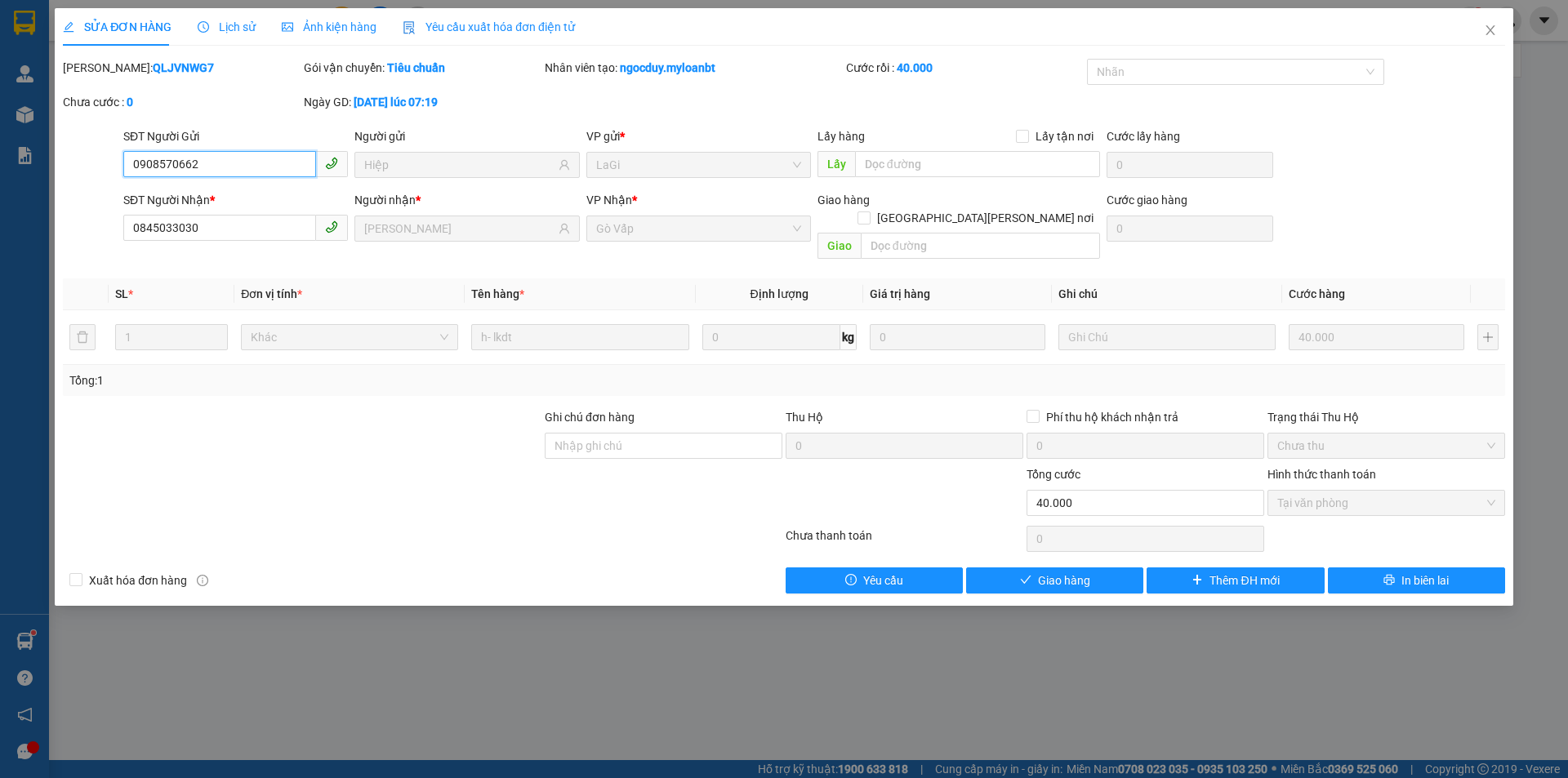
type input "40.000"
click at [1069, 572] on span "Giao hàng" at bounding box center [1063, 580] width 52 height 18
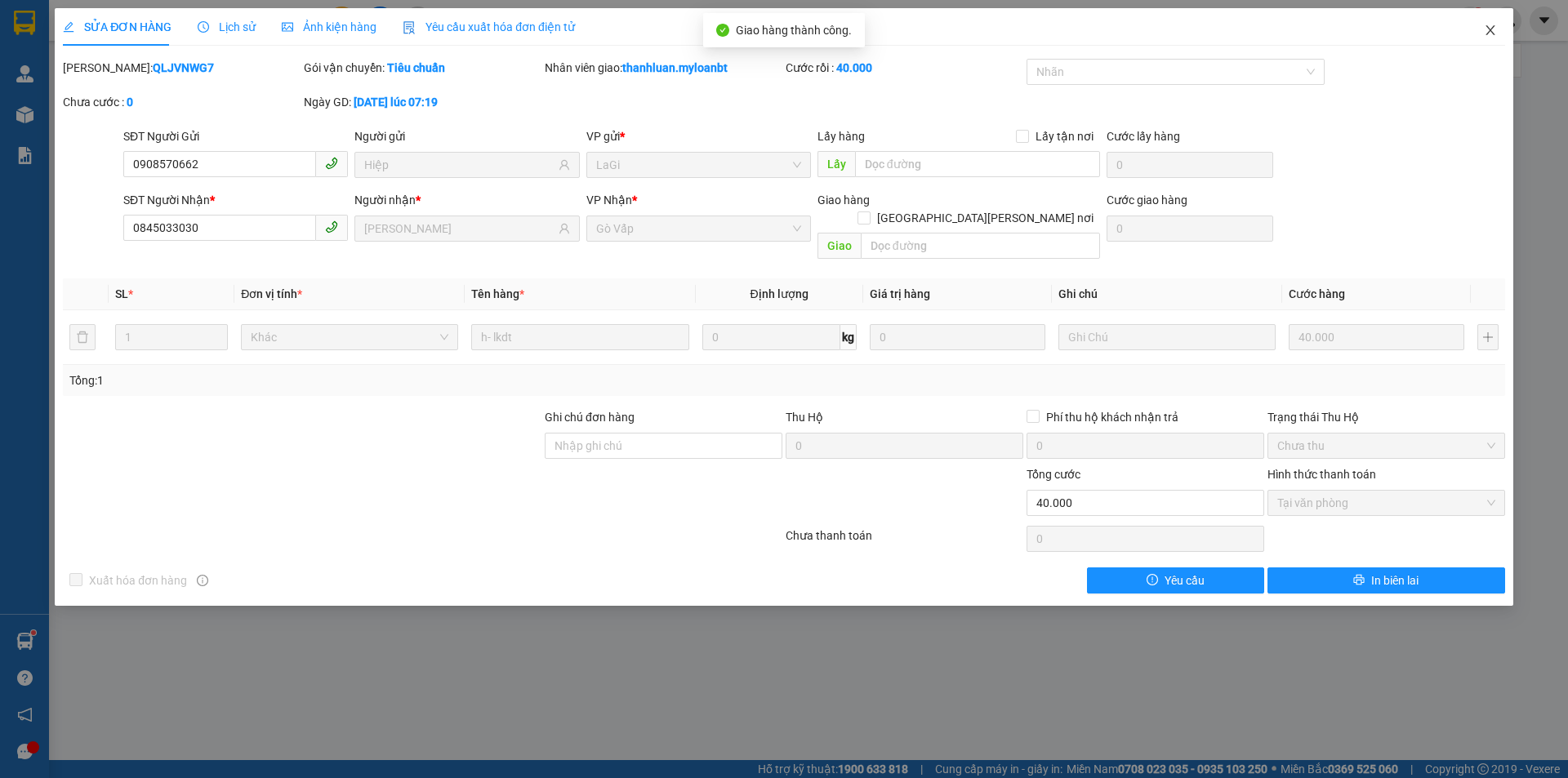
click at [1481, 32] on span "Close" at bounding box center [1490, 30] width 46 height 46
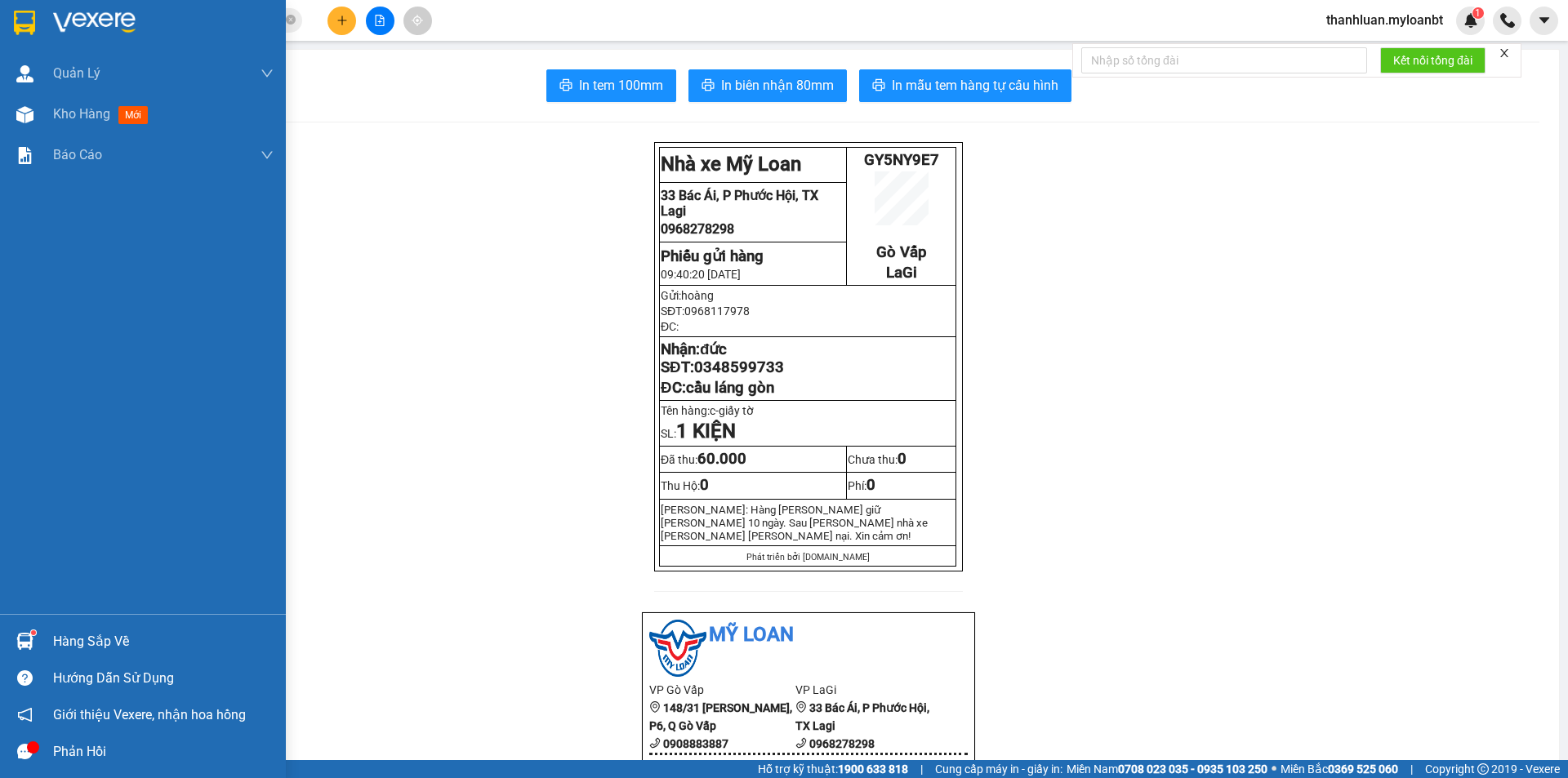
click at [33, 641] on div at bounding box center [24, 641] width 28 height 28
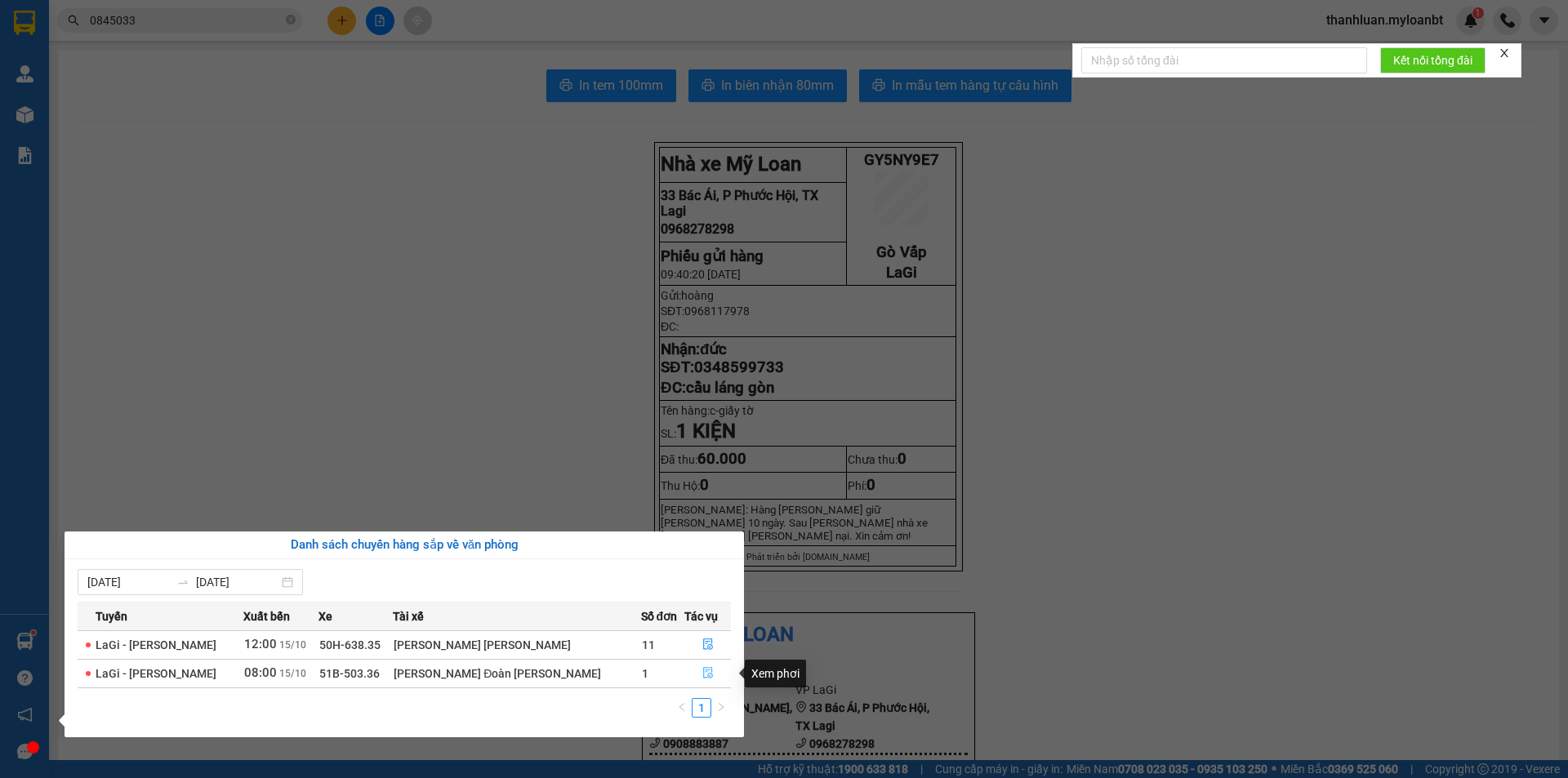
click at [691, 676] on button "button" at bounding box center [708, 673] width 45 height 26
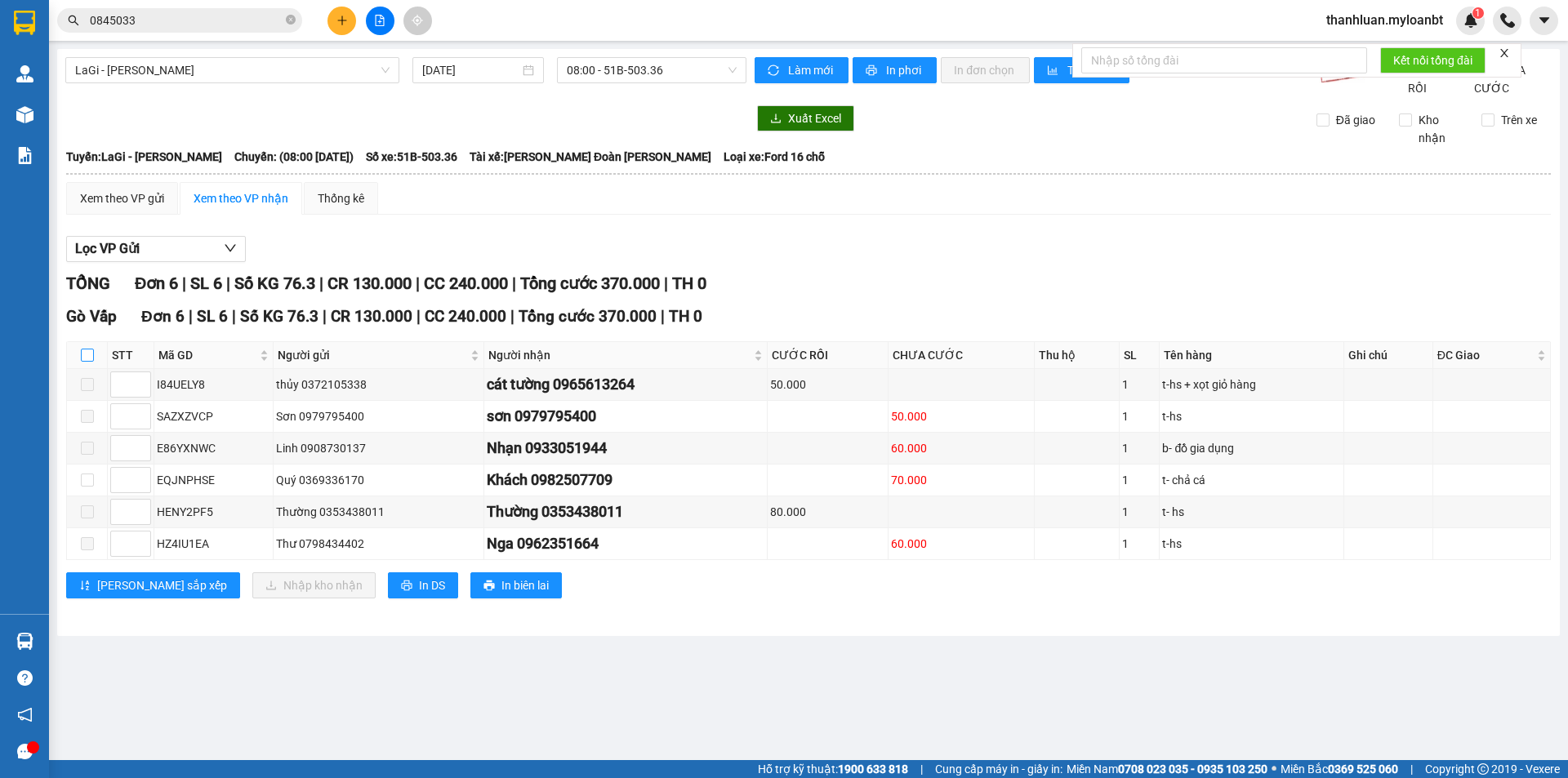
click at [86, 362] on input "checkbox" at bounding box center [87, 354] width 13 height 13
checkbox input "true"
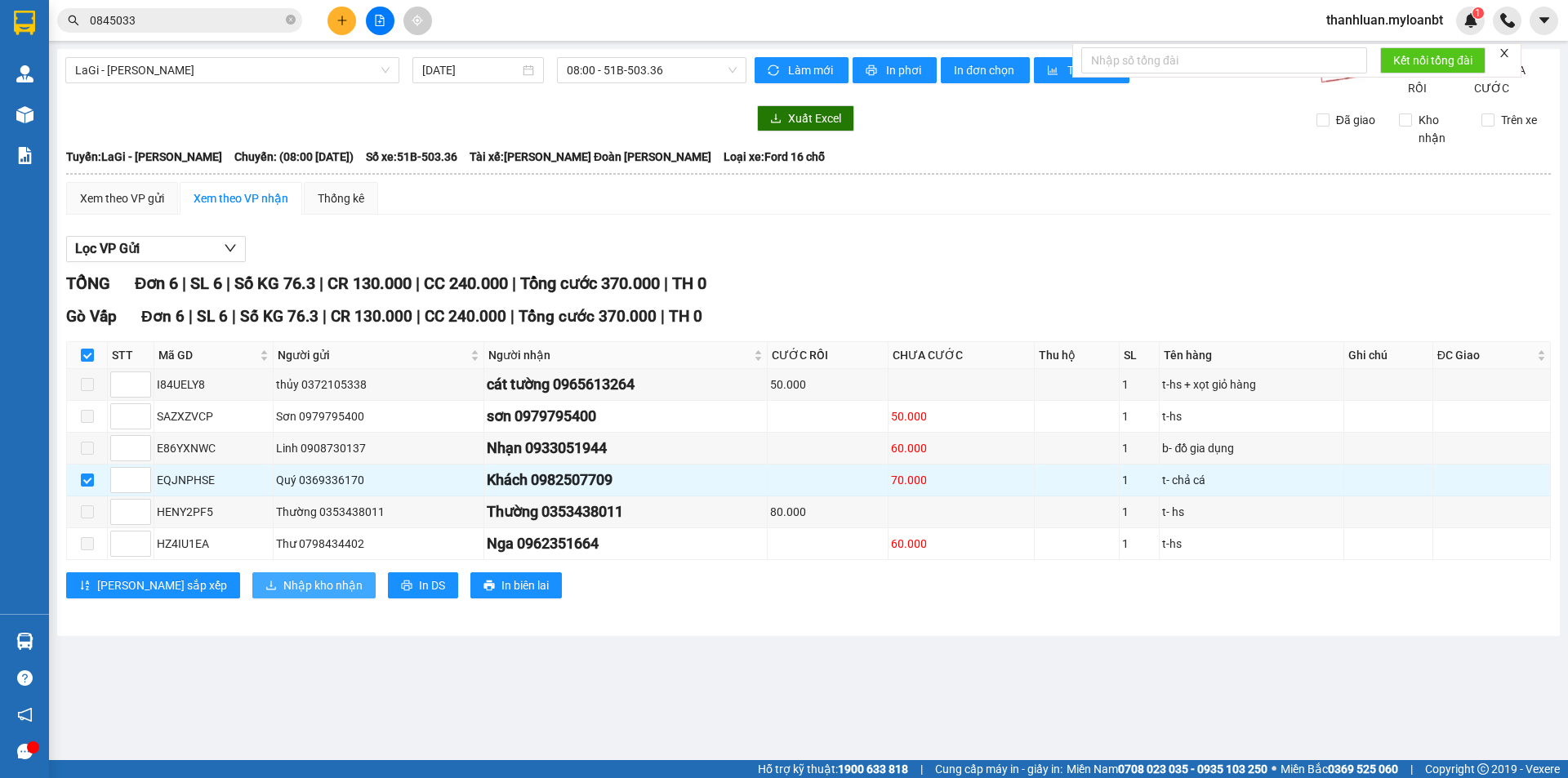
click at [265, 598] on button "Nhập kho nhận" at bounding box center [314, 585] width 123 height 26
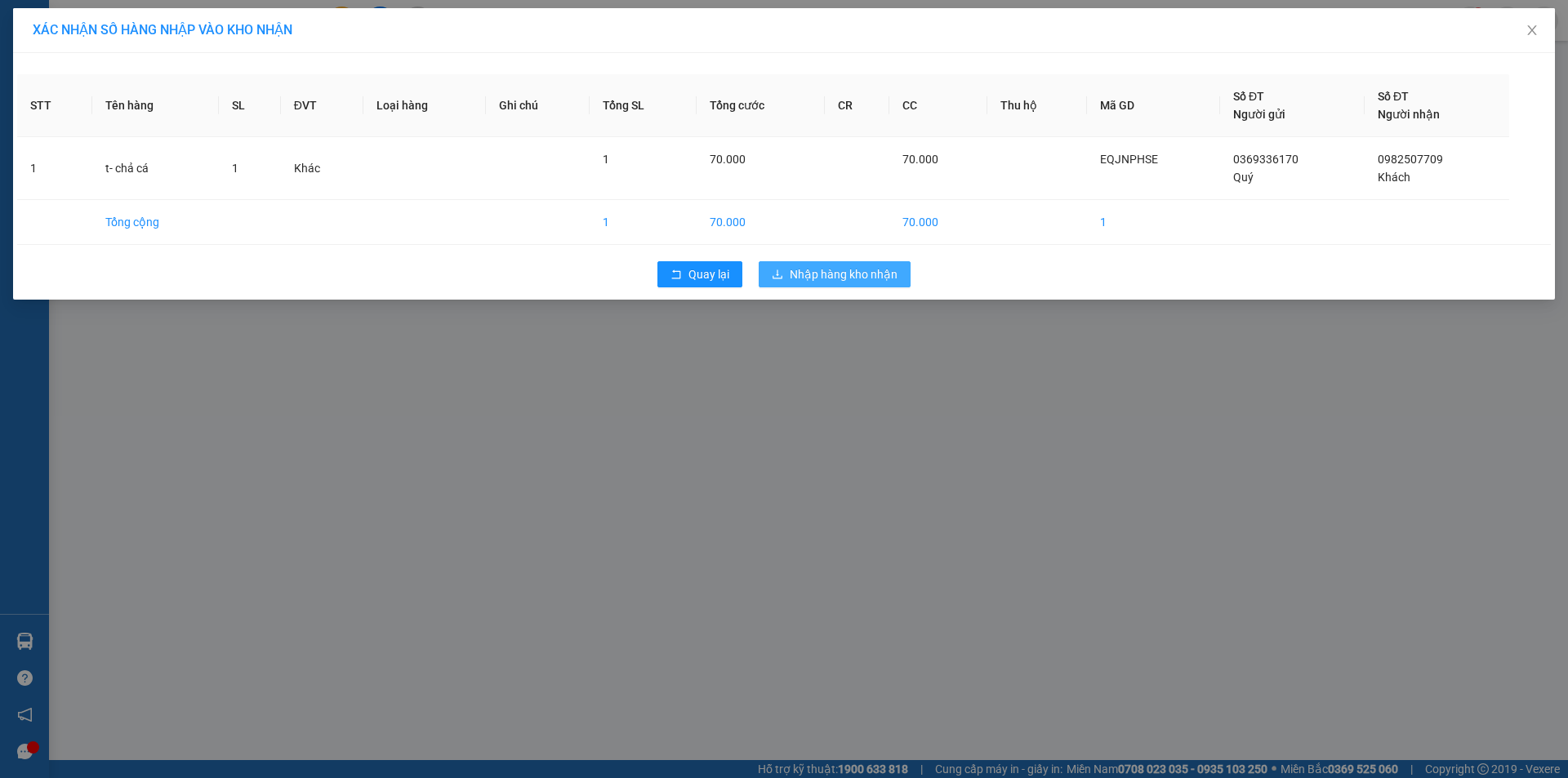
click at [816, 283] on span "Nhập hàng kho nhận" at bounding box center [844, 274] width 108 height 18
